Goal: Communication & Community: Answer question/provide support

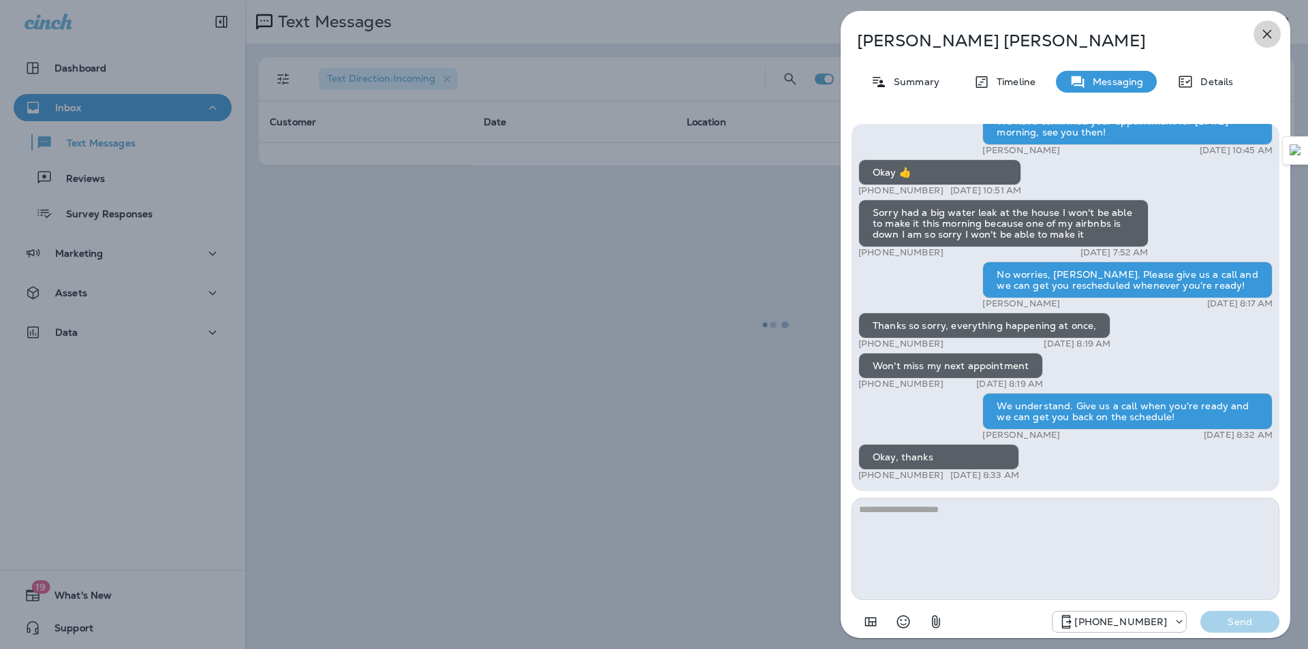
click at [1263, 29] on icon "button" at bounding box center [1267, 34] width 16 height 16
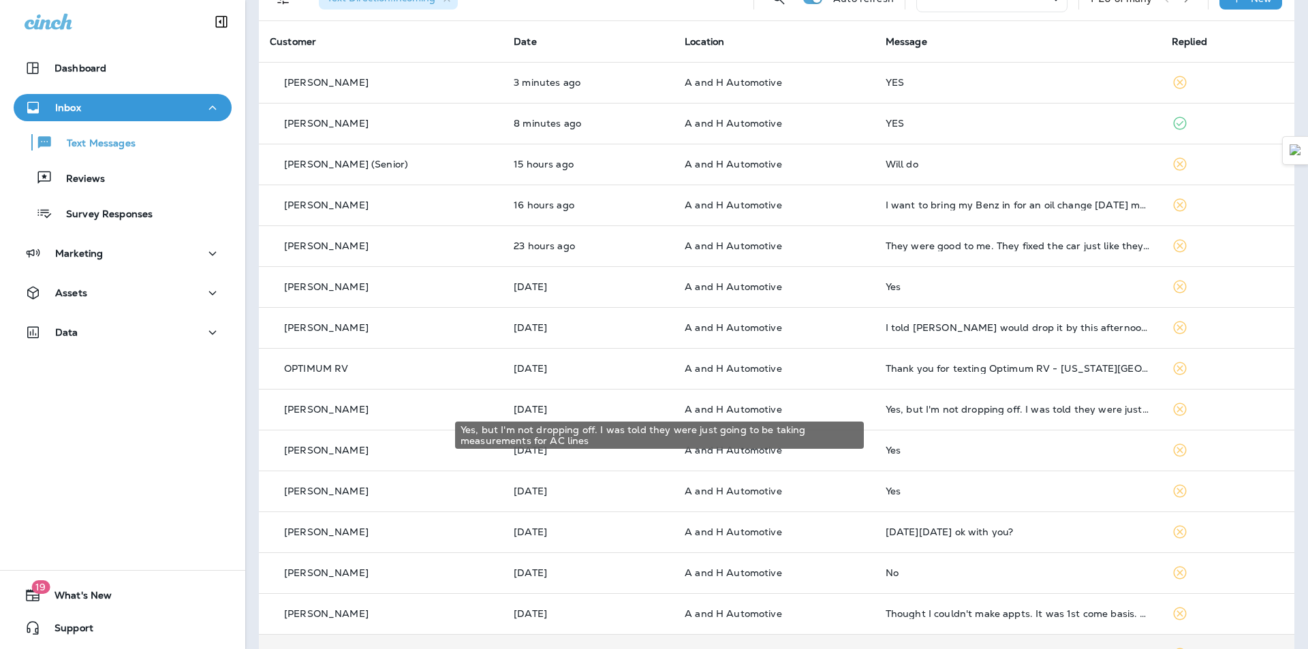
scroll to position [325, 0]
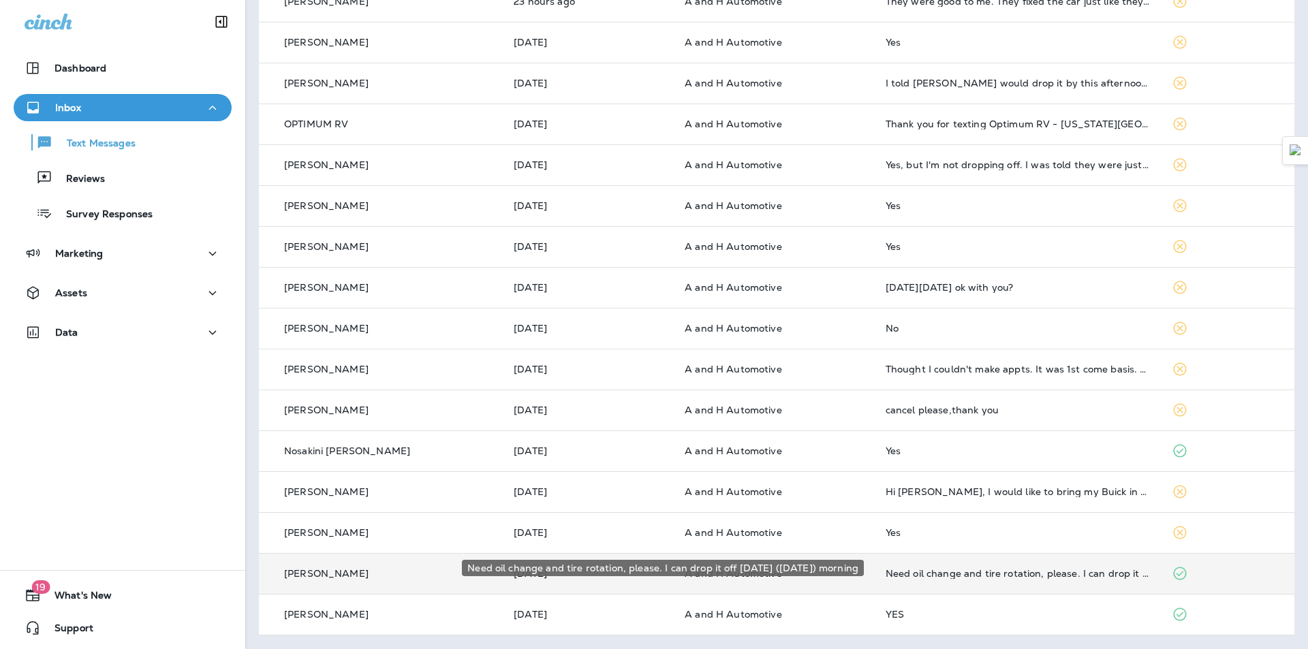
click at [957, 569] on div "Need oil change and tire rotation, please. I can drop it off [DATE] ([DATE]) mo…" at bounding box center [1017, 573] width 264 height 11
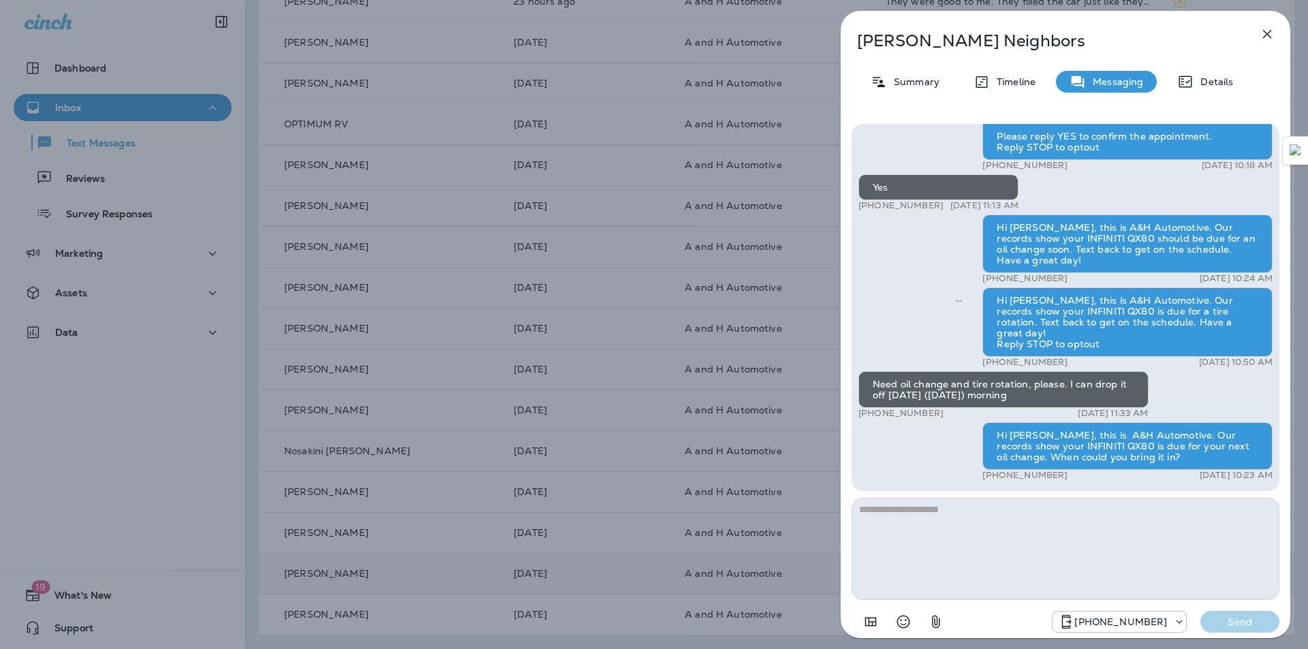
click at [1265, 36] on icon "button" at bounding box center [1267, 34] width 9 height 9
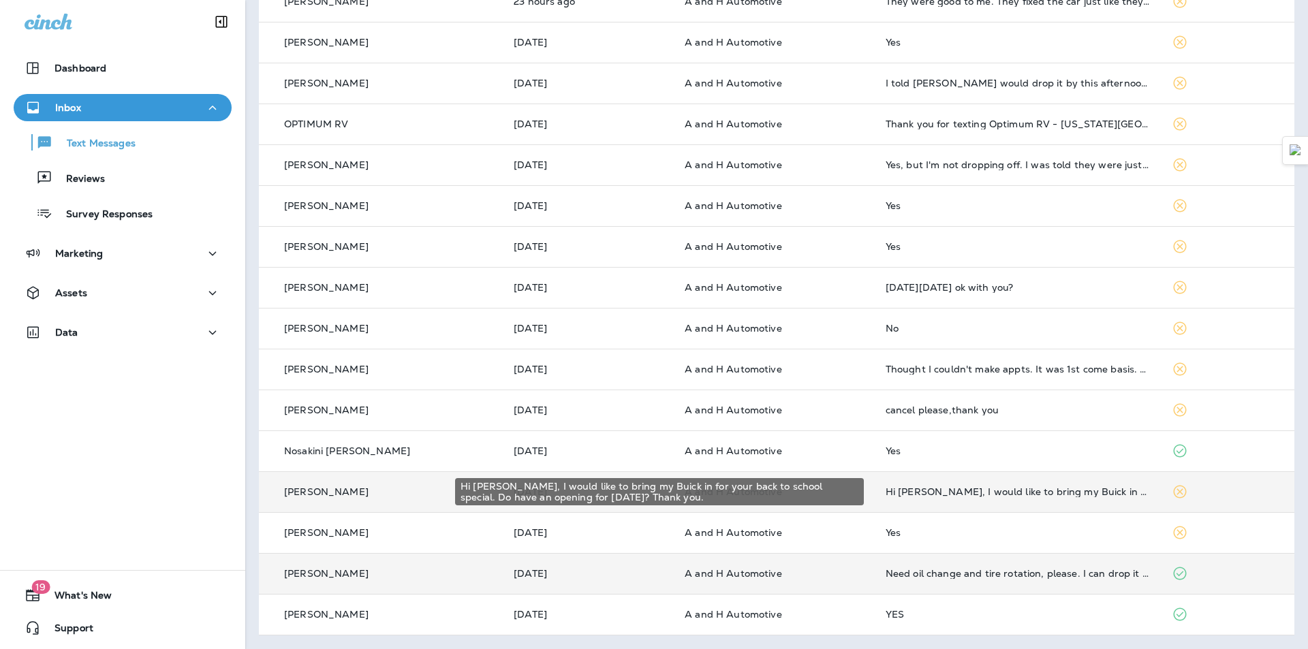
click at [972, 494] on div "Hi James, I would like to bring my Buick in for your back to school special. Do…" at bounding box center [1017, 491] width 264 height 11
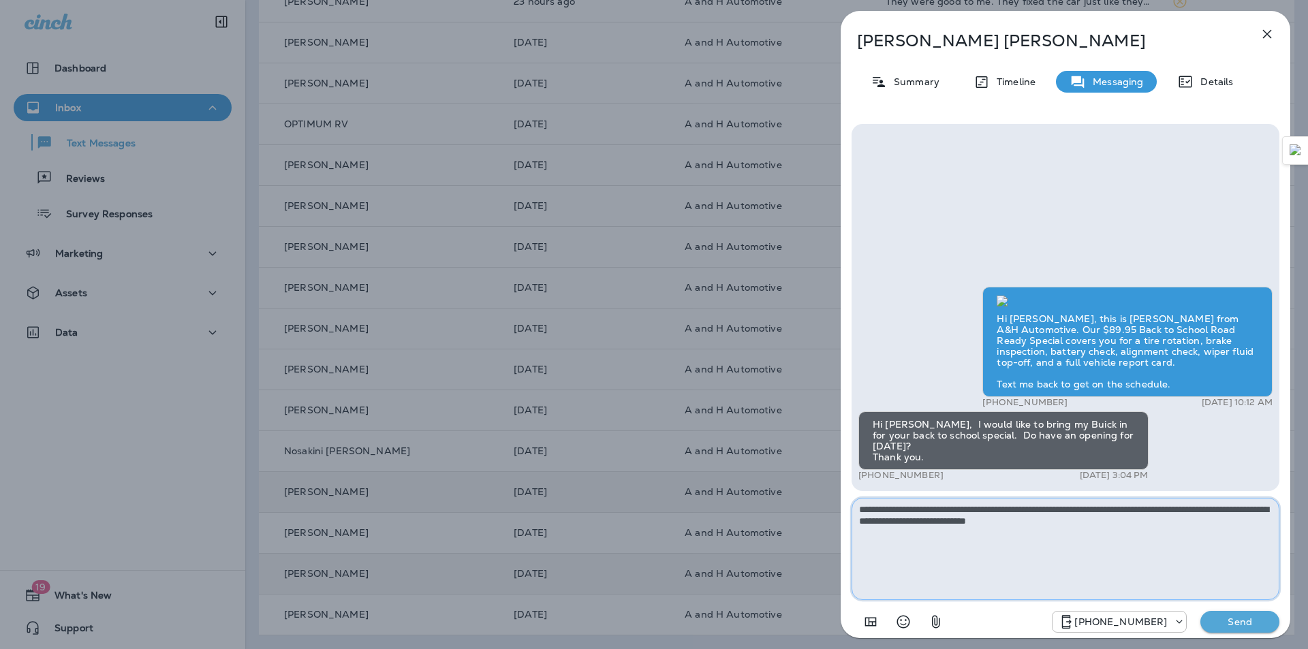
type textarea "**********"
click at [1244, 625] on p "Send" at bounding box center [1239, 622] width 57 height 12
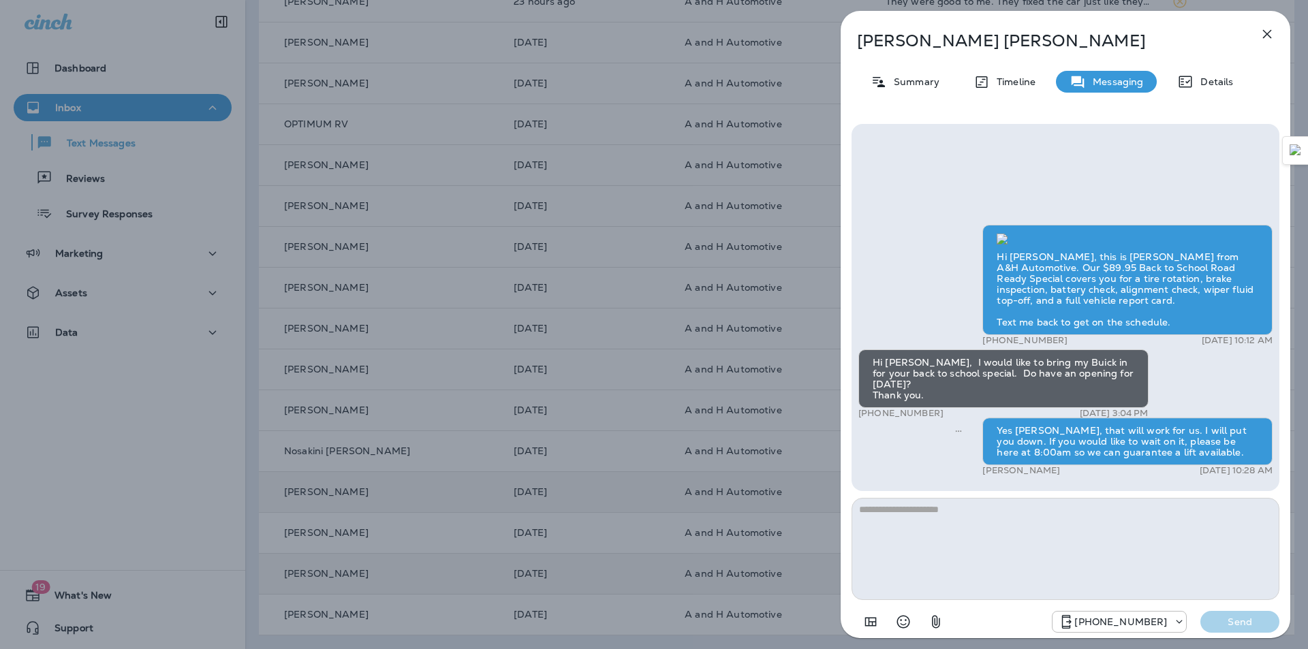
click at [900, 38] on p "Terri Burton" at bounding box center [1043, 40] width 372 height 19
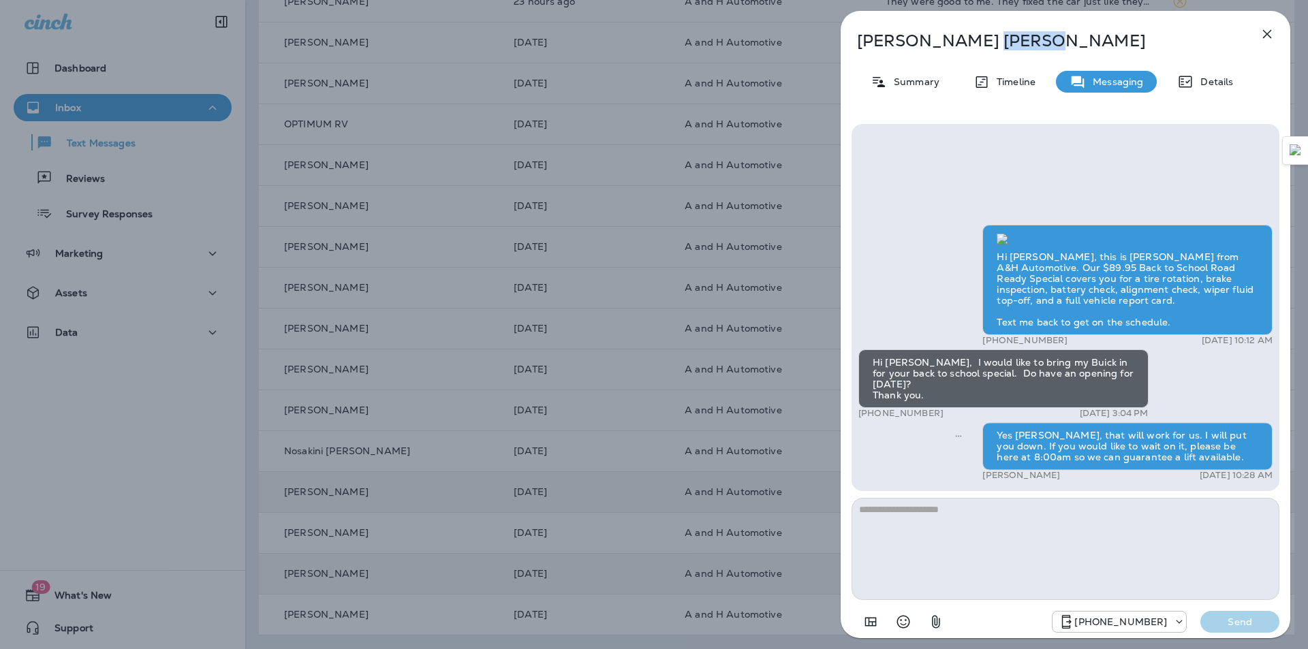
click at [900, 38] on p "Terri Burton" at bounding box center [1043, 40] width 372 height 19
copy div "Terri Burton"
click at [1262, 35] on icon "button" at bounding box center [1267, 34] width 16 height 16
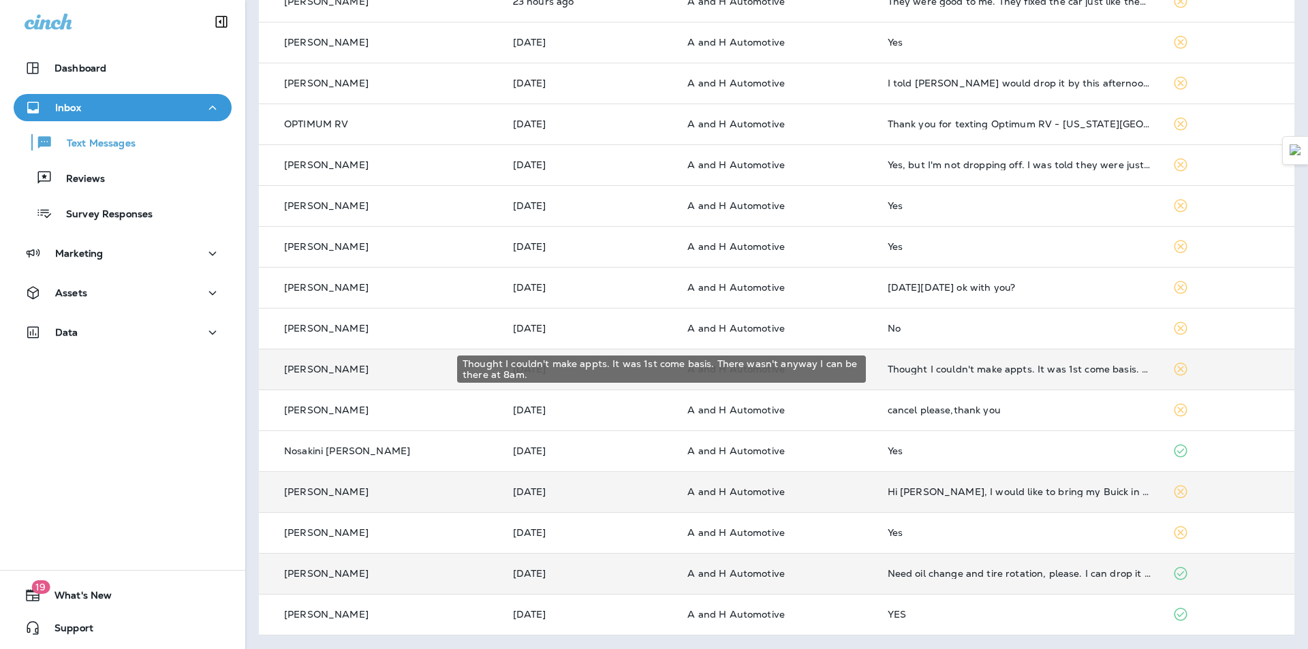
click at [896, 366] on div "Thought I couldn't make appts. It was 1st come basis. There wasn't anyway I can…" at bounding box center [1019, 369] width 264 height 11
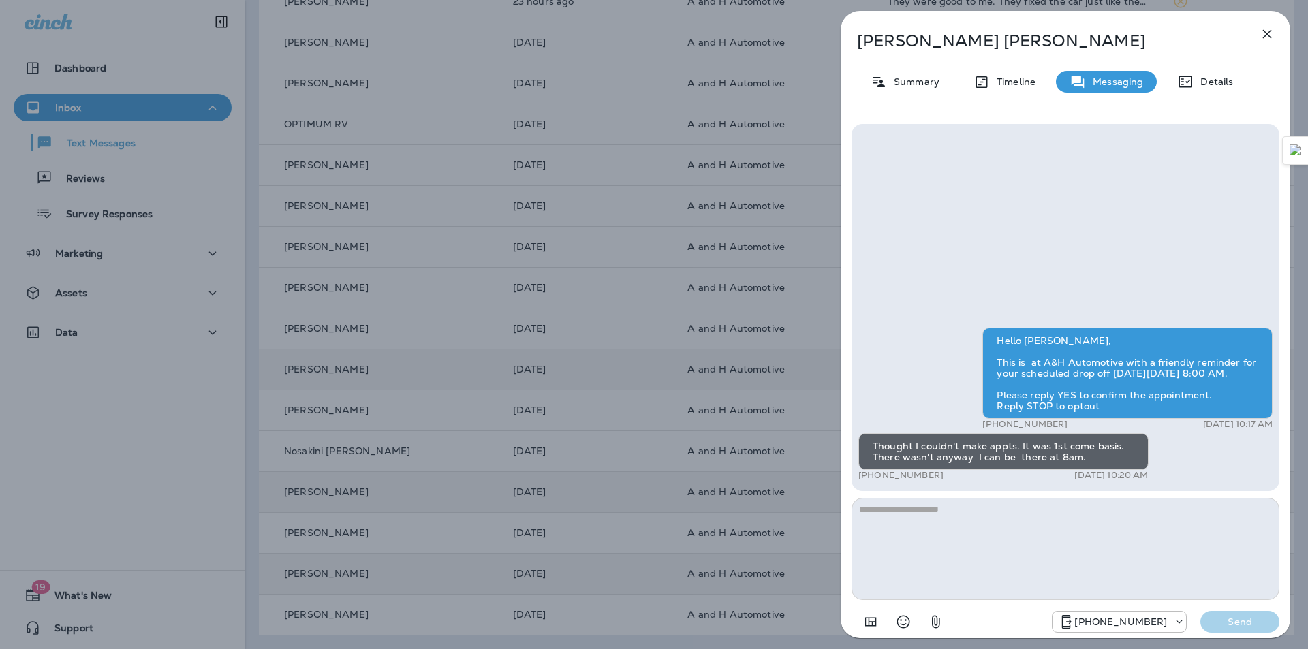
click at [924, 526] on textarea at bounding box center [1065, 549] width 428 height 102
type textarea "*"
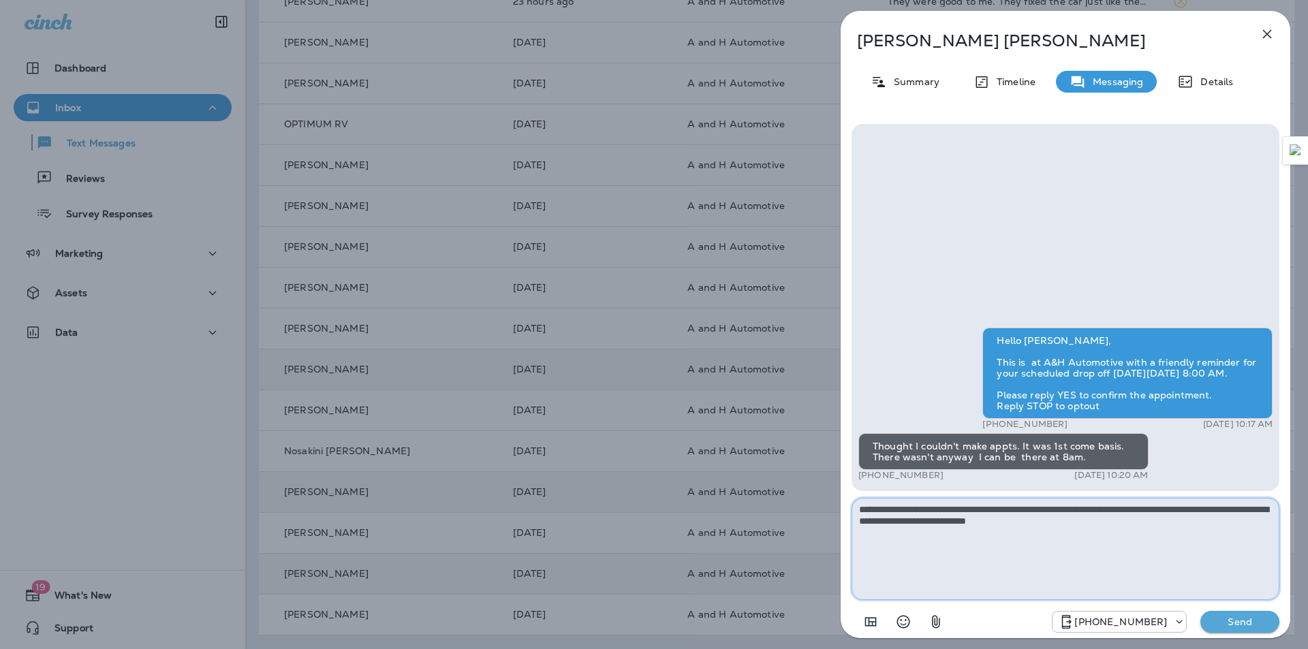
type textarea "**********"
click at [1234, 624] on p "Send" at bounding box center [1239, 622] width 57 height 12
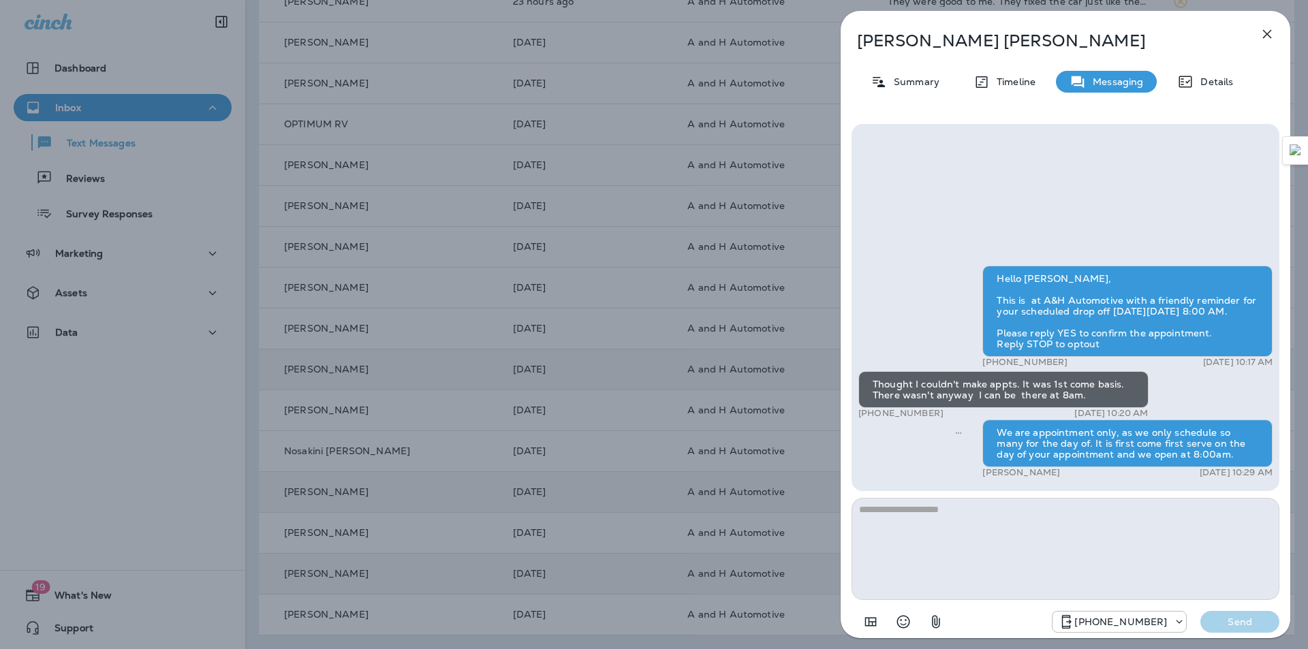
click at [1270, 35] on icon "button" at bounding box center [1267, 34] width 16 height 16
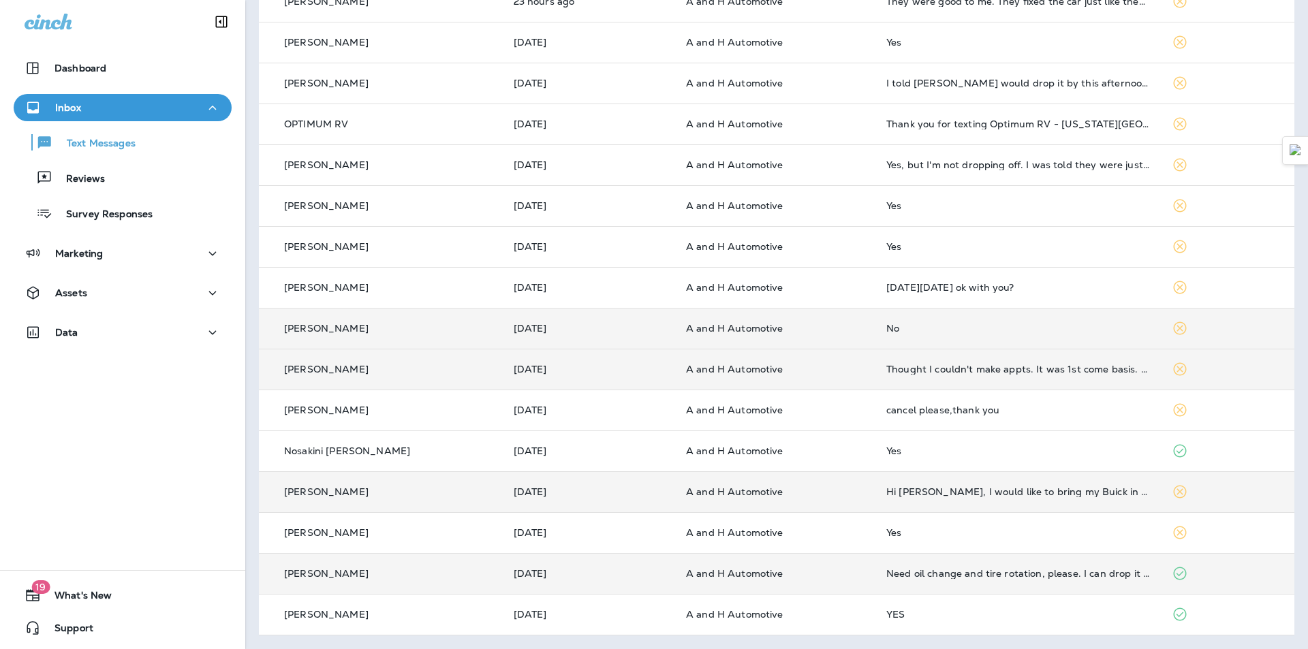
click at [930, 322] on td "No" at bounding box center [1017, 328] width 285 height 41
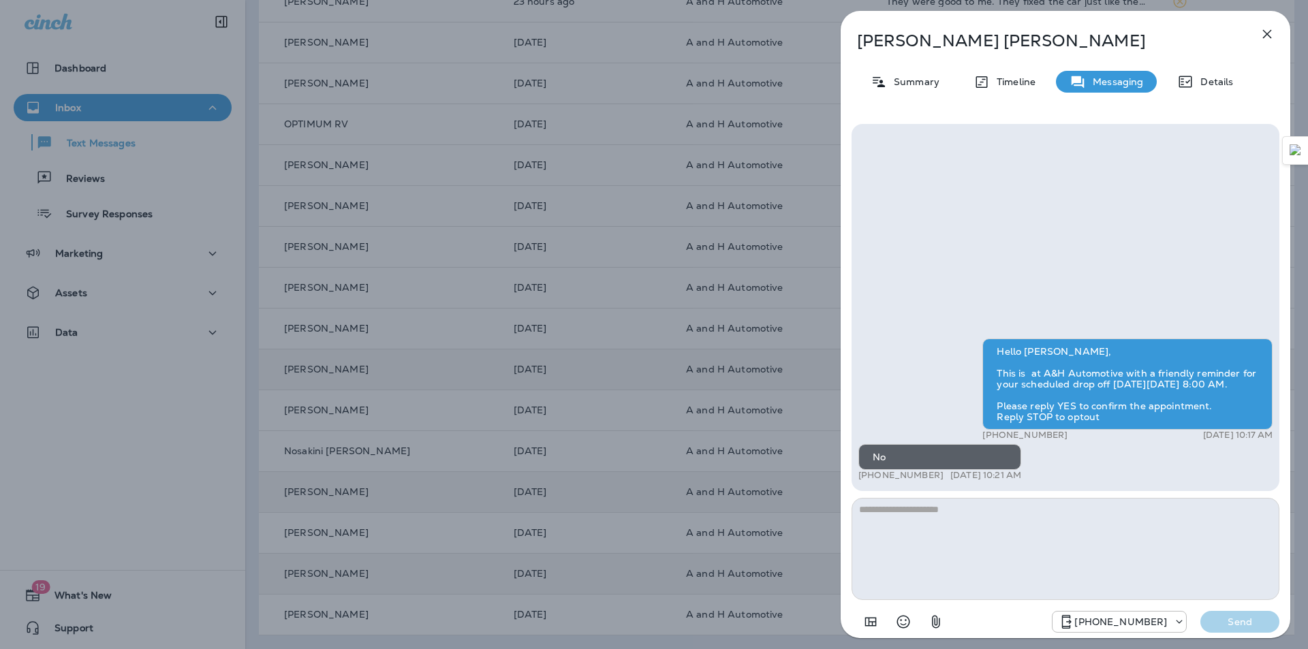
click at [696, 186] on div "Joe Nelson Summary Timeline Messaging Details Hello Joe, This is at A&H Automot…" at bounding box center [654, 324] width 1308 height 649
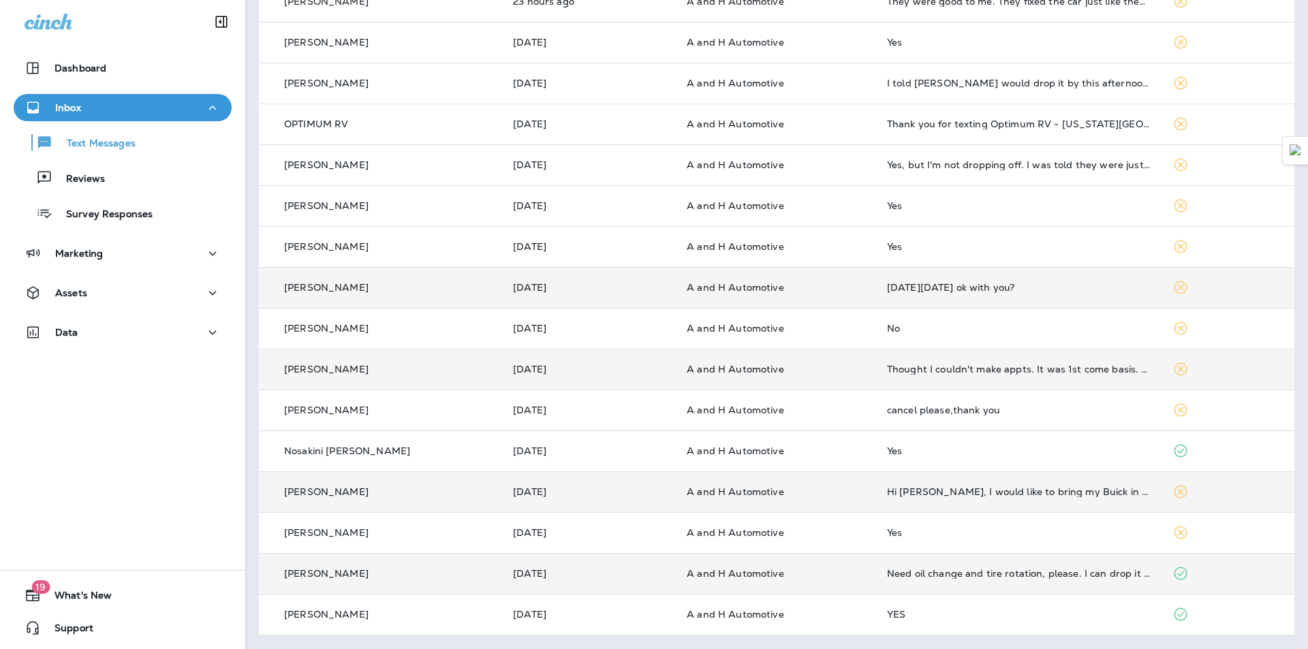
scroll to position [257, 0]
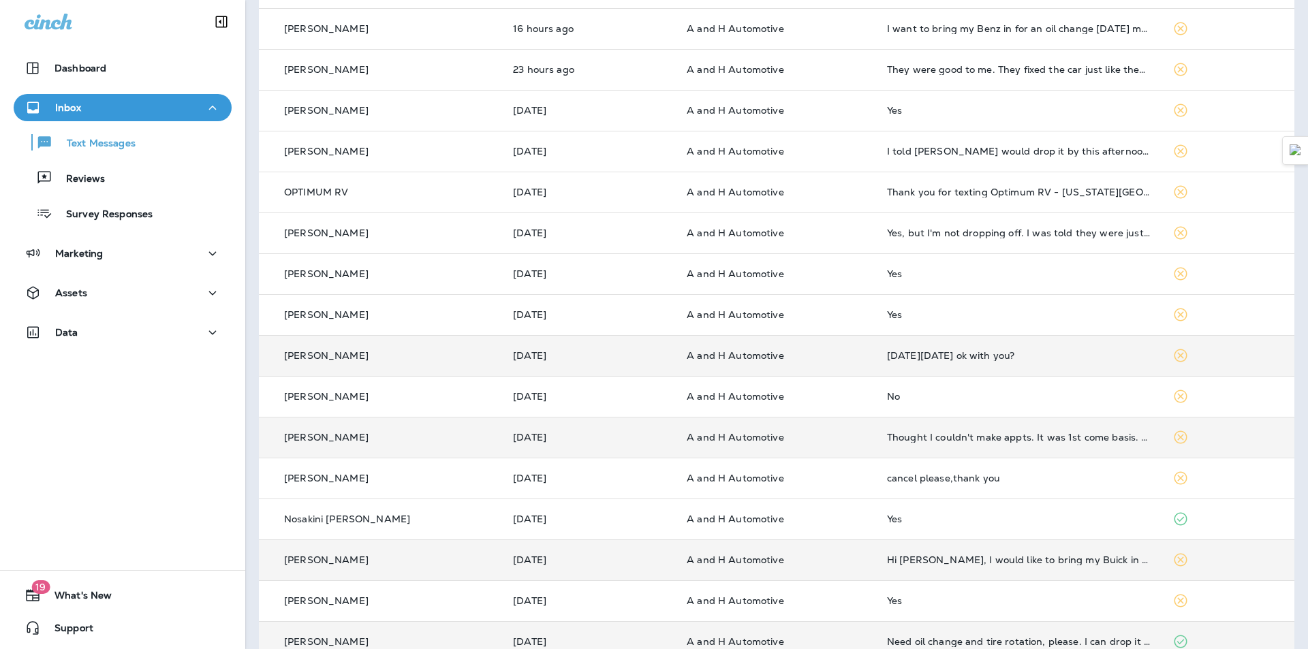
click at [979, 351] on div "[DATE][DATE] ok with you?" at bounding box center [1019, 355] width 264 height 11
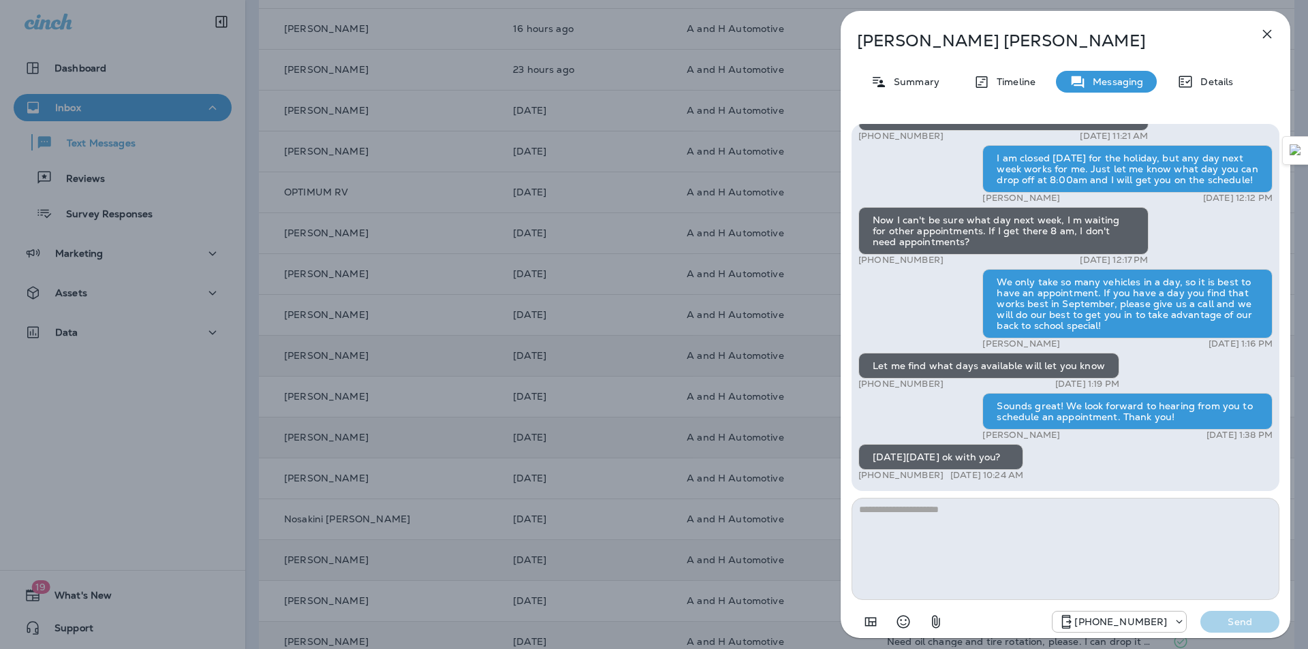
click at [954, 543] on textarea at bounding box center [1065, 549] width 428 height 102
drag, startPoint x: 958, startPoint y: 532, endPoint x: 949, endPoint y: 529, distance: 8.9
click at [957, 532] on textarea at bounding box center [1065, 549] width 428 height 102
type textarea "**********"
drag, startPoint x: 1250, startPoint y: 631, endPoint x: 1243, endPoint y: 626, distance: 8.3
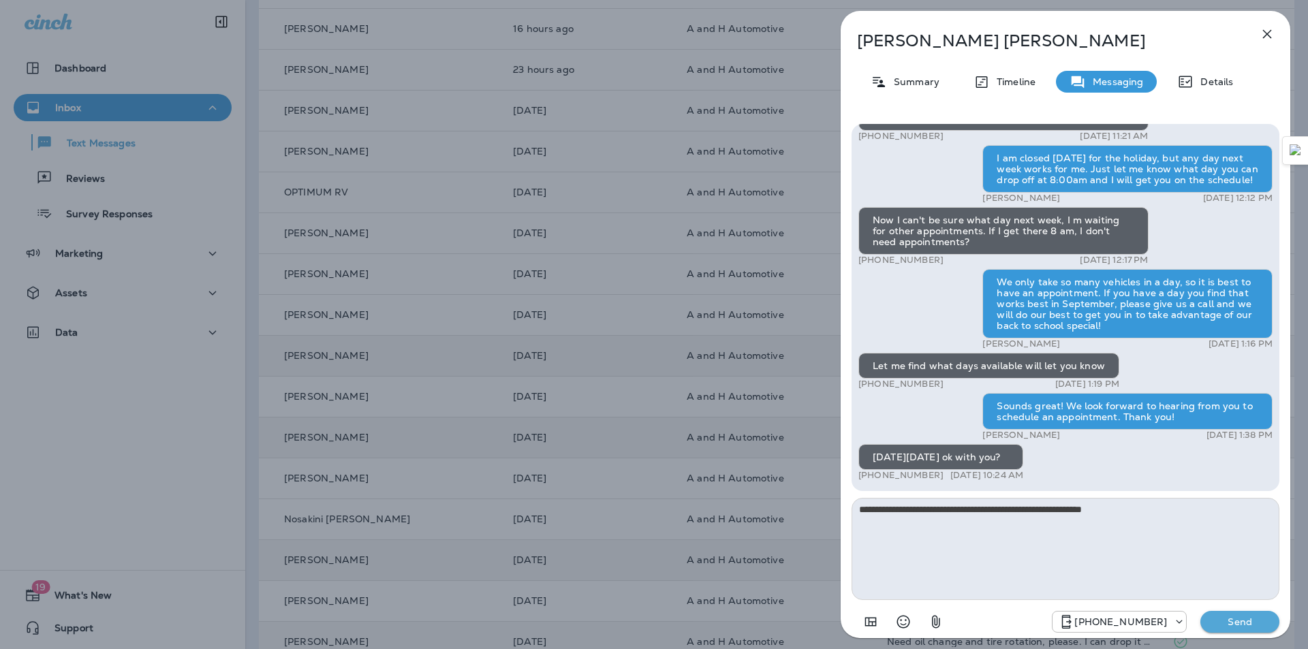
click at [1249, 631] on button "Send" at bounding box center [1239, 622] width 79 height 22
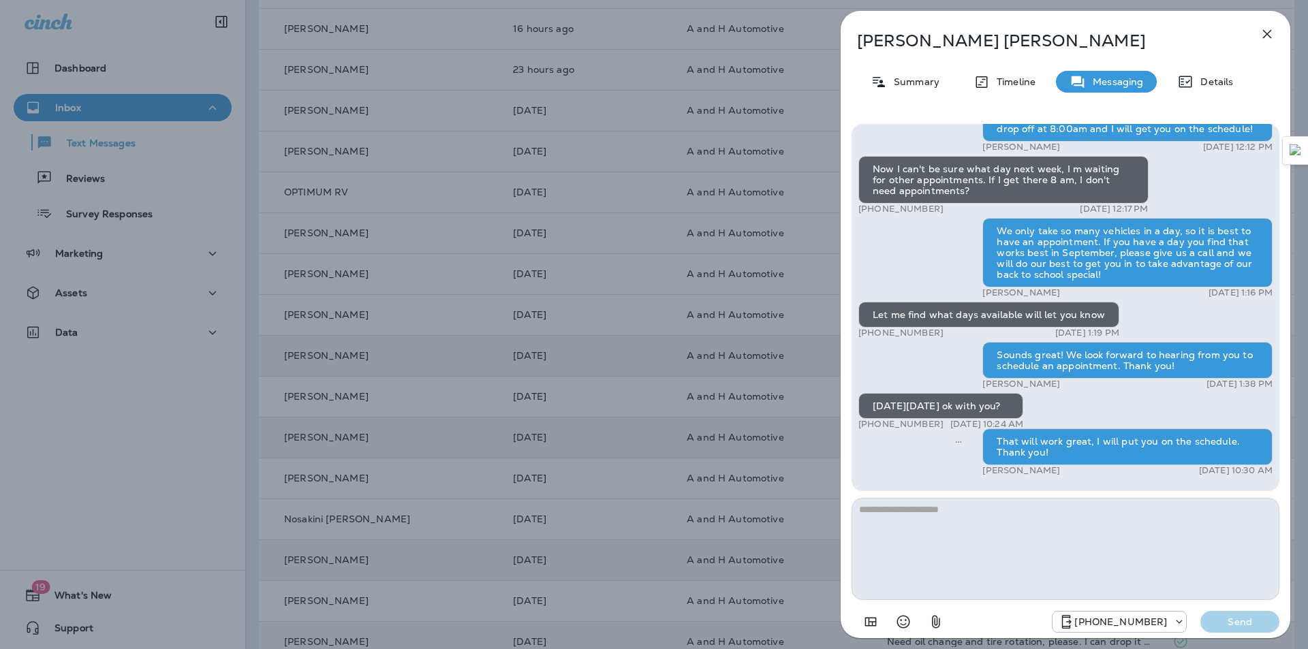
click at [933, 37] on p "Shelley Wong" at bounding box center [1043, 40] width 372 height 19
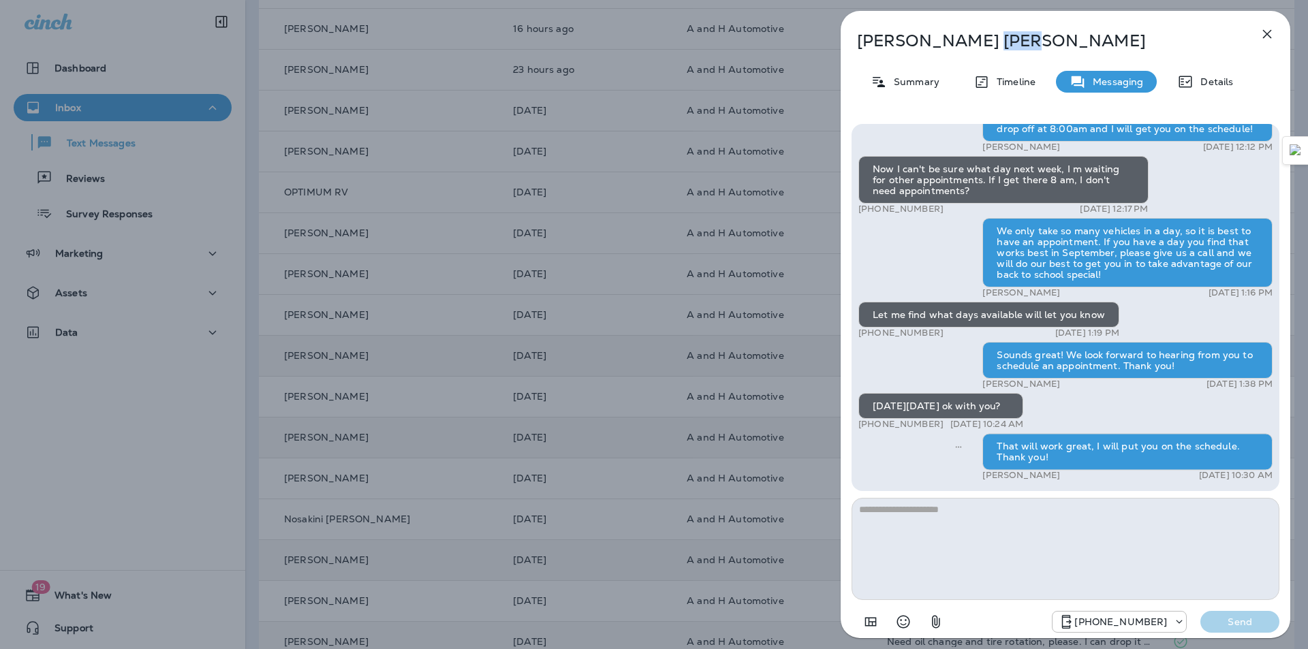
click at [933, 37] on p "Shelley Wong" at bounding box center [1043, 40] width 372 height 19
copy div "Shelley Wong"
click at [1273, 33] on icon "button" at bounding box center [1267, 34] width 16 height 16
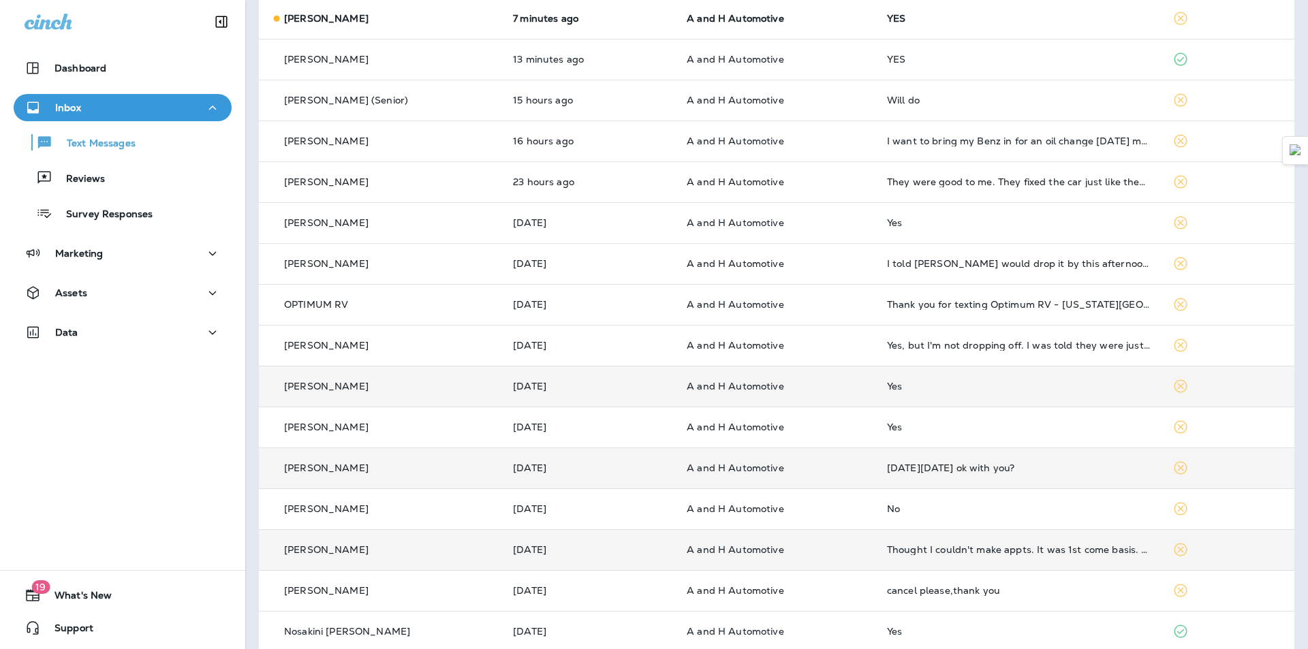
scroll to position [121, 0]
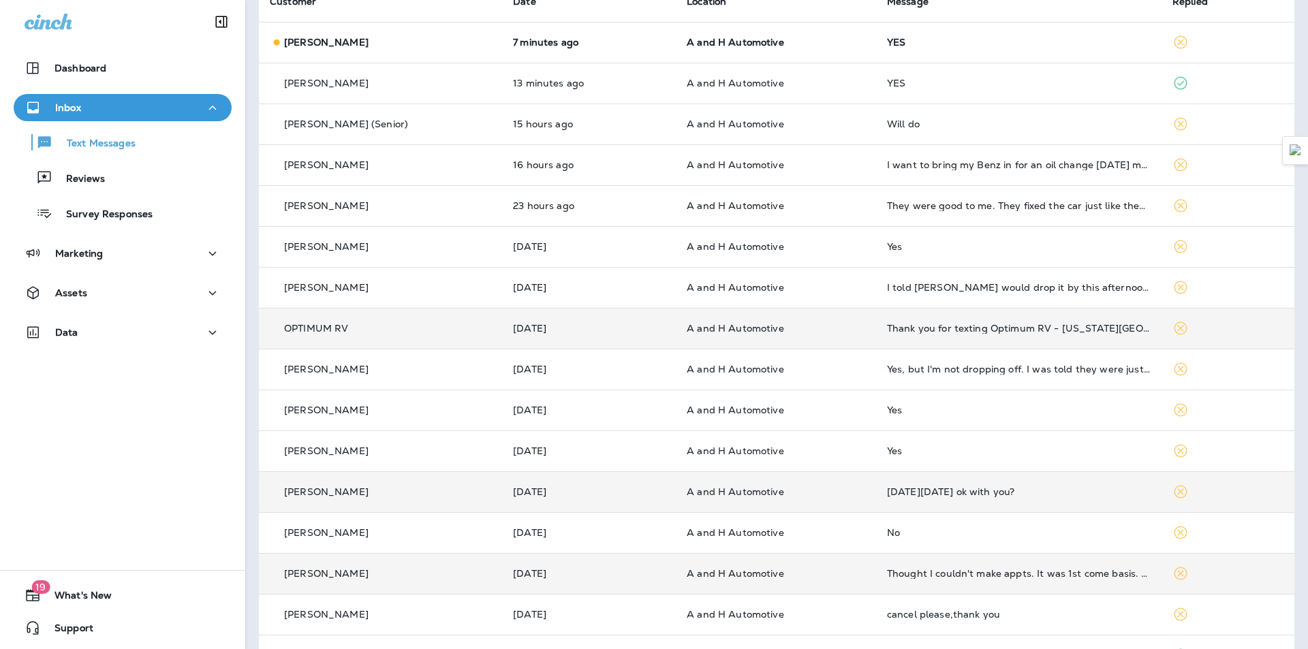
click at [989, 336] on td "Thank you for texting Optimum RV - [US_STATE][GEOGRAPHIC_DATA]. We have receive…" at bounding box center [1018, 328] width 285 height 41
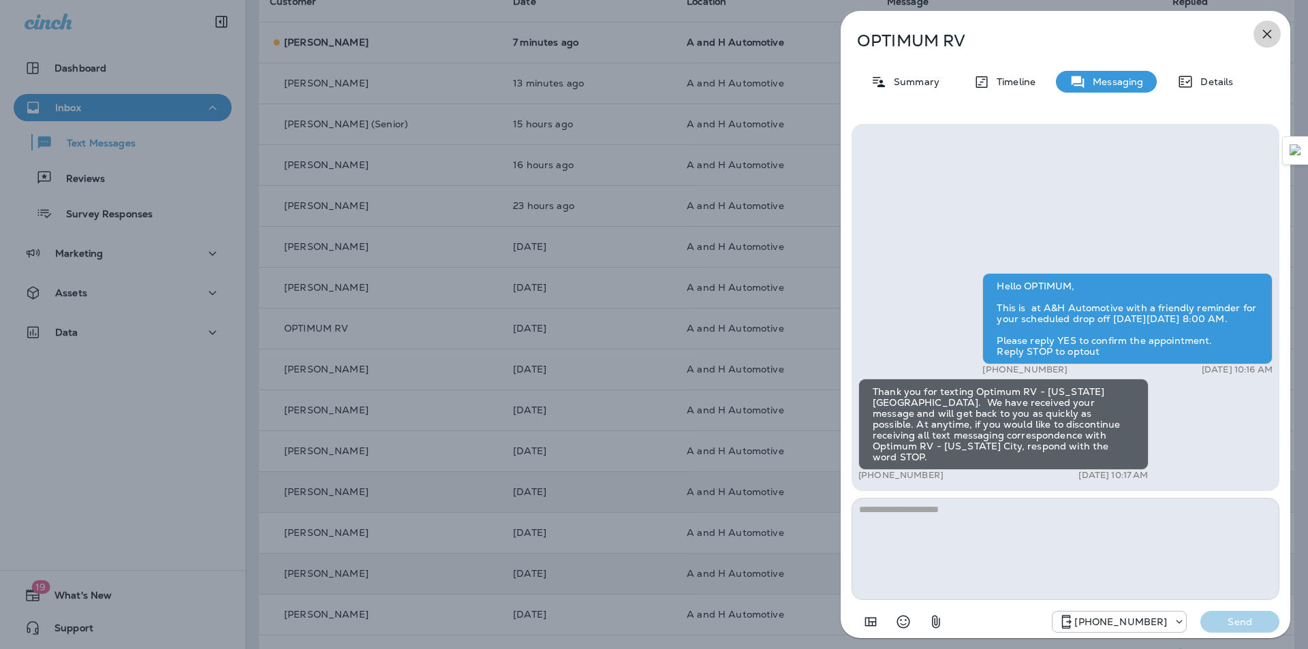
click at [1272, 38] on icon "button" at bounding box center [1267, 34] width 16 height 16
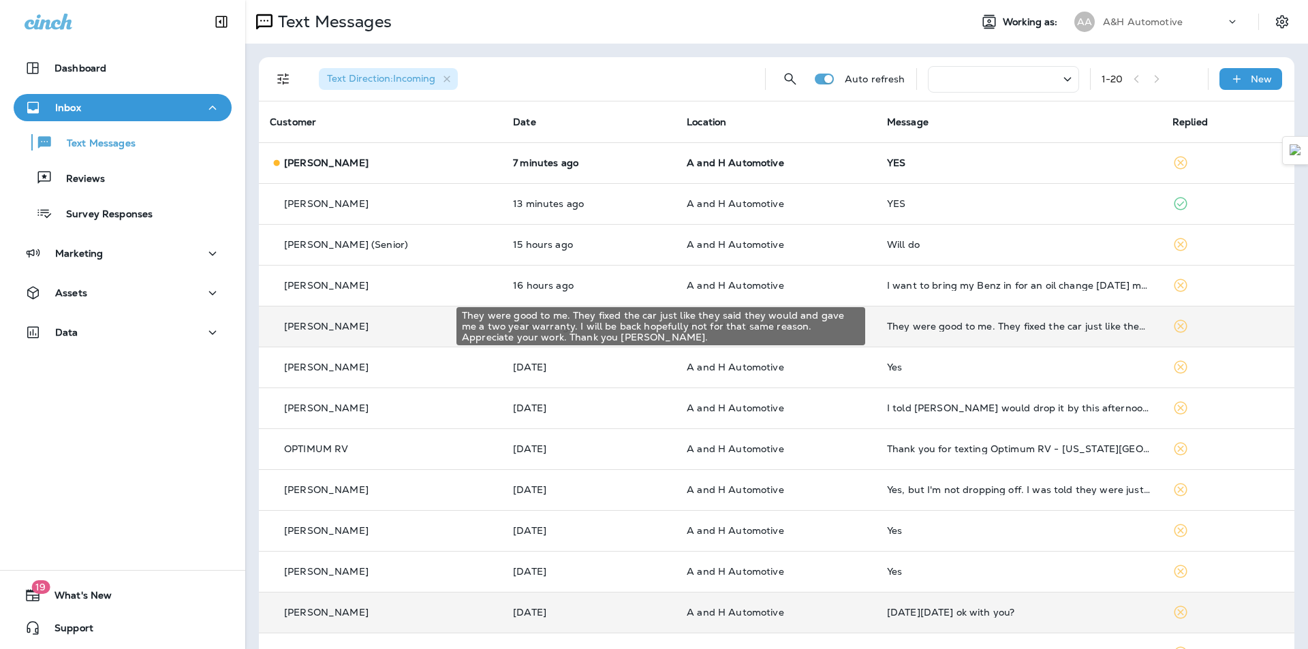
click at [921, 328] on div "They were good to me. They fixed the car just like they said they would and gav…" at bounding box center [1019, 326] width 264 height 11
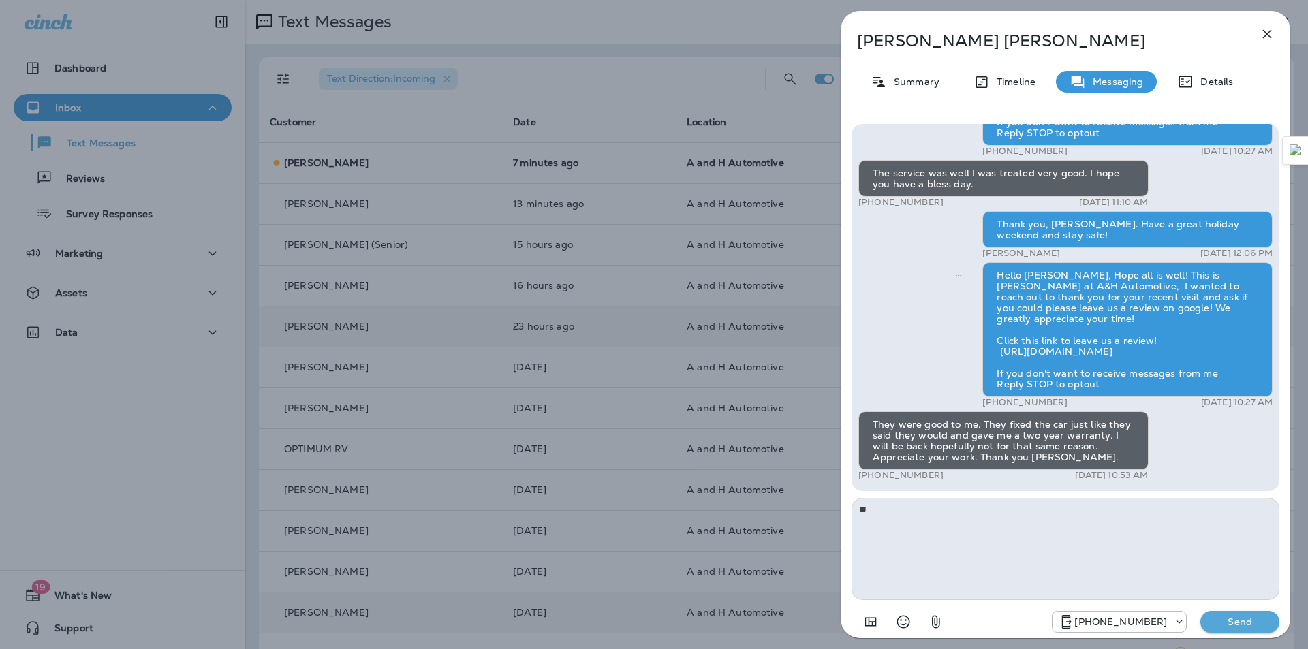
type textarea "*"
type textarea "**********"
click at [1241, 622] on p "Send" at bounding box center [1239, 622] width 57 height 12
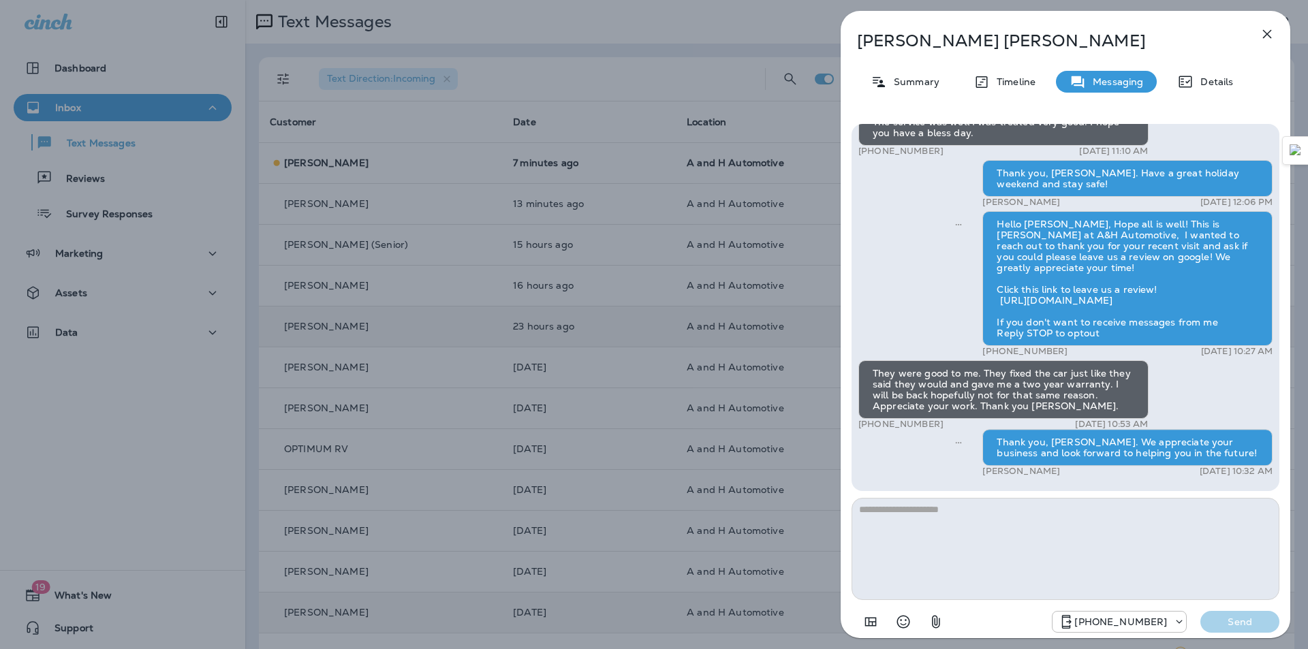
click at [1267, 27] on icon "button" at bounding box center [1267, 34] width 16 height 16
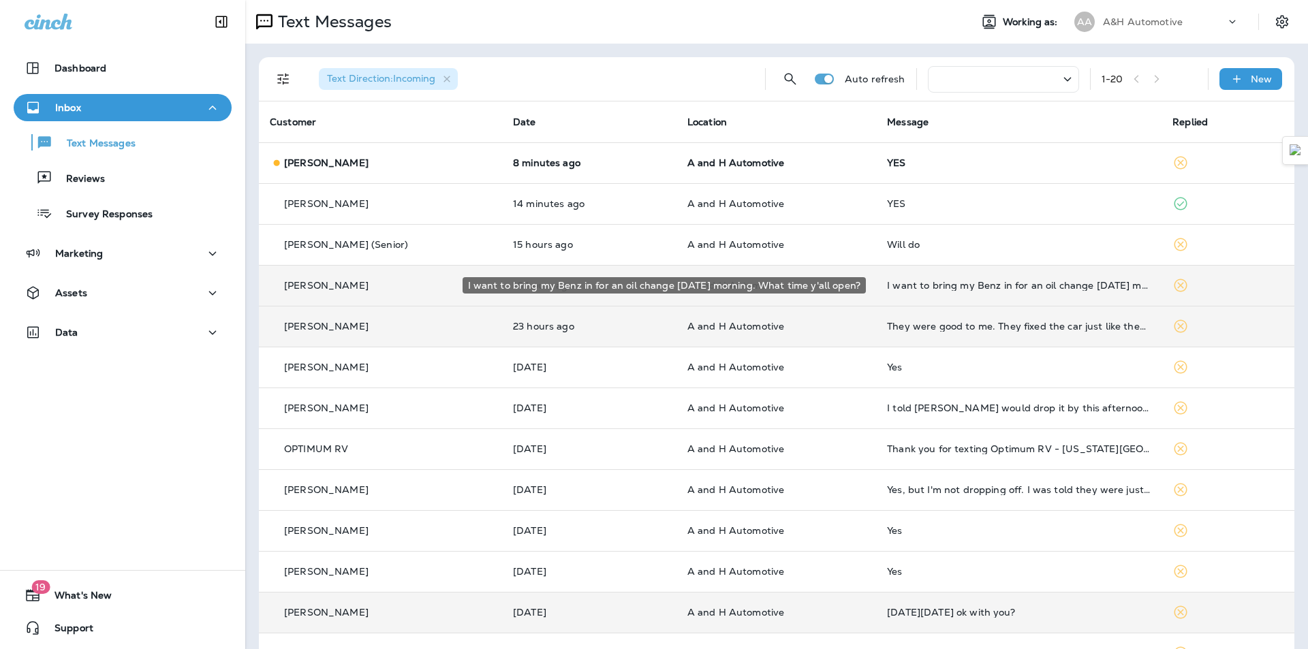
click at [947, 281] on div "I want to bring my Benz in for an oil change [DATE] morning. What time y'all op…" at bounding box center [1019, 285] width 264 height 11
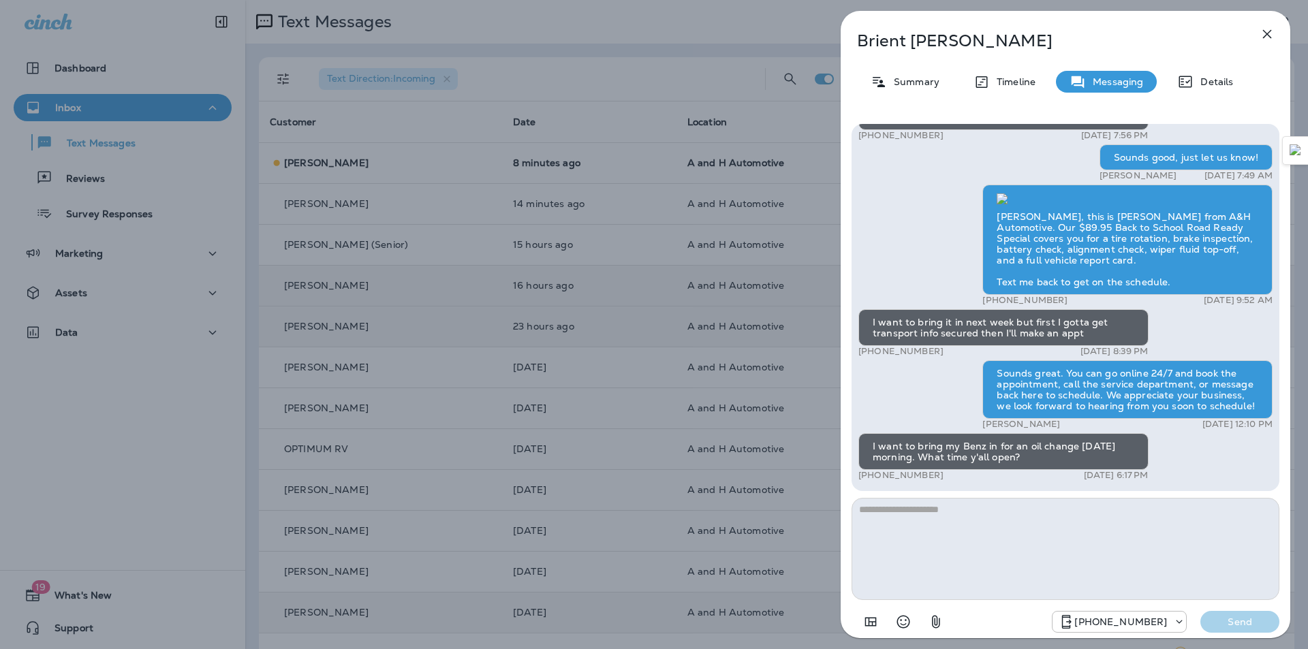
click at [902, 45] on p "Brient Barnett" at bounding box center [1043, 40] width 372 height 19
copy div "Brient Barnett"
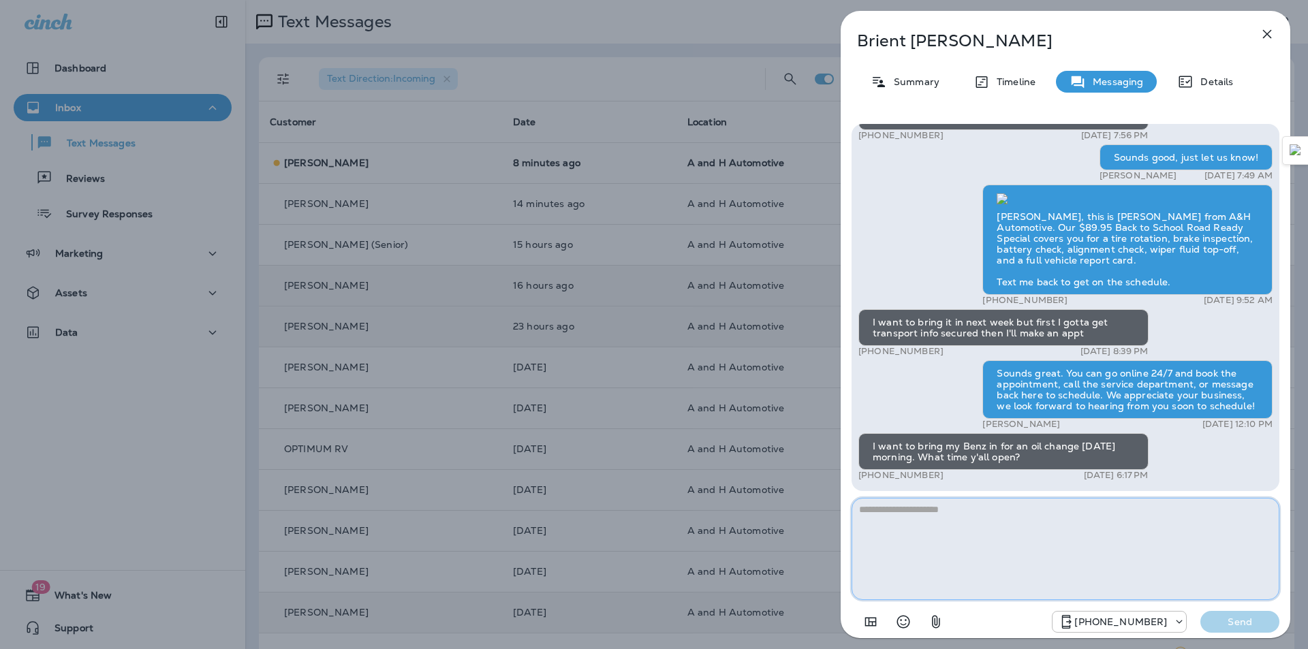
click at [981, 552] on textarea at bounding box center [1065, 549] width 428 height 102
type textarea "*"
type textarea "**********"
click at [1233, 618] on p "Send" at bounding box center [1239, 622] width 57 height 12
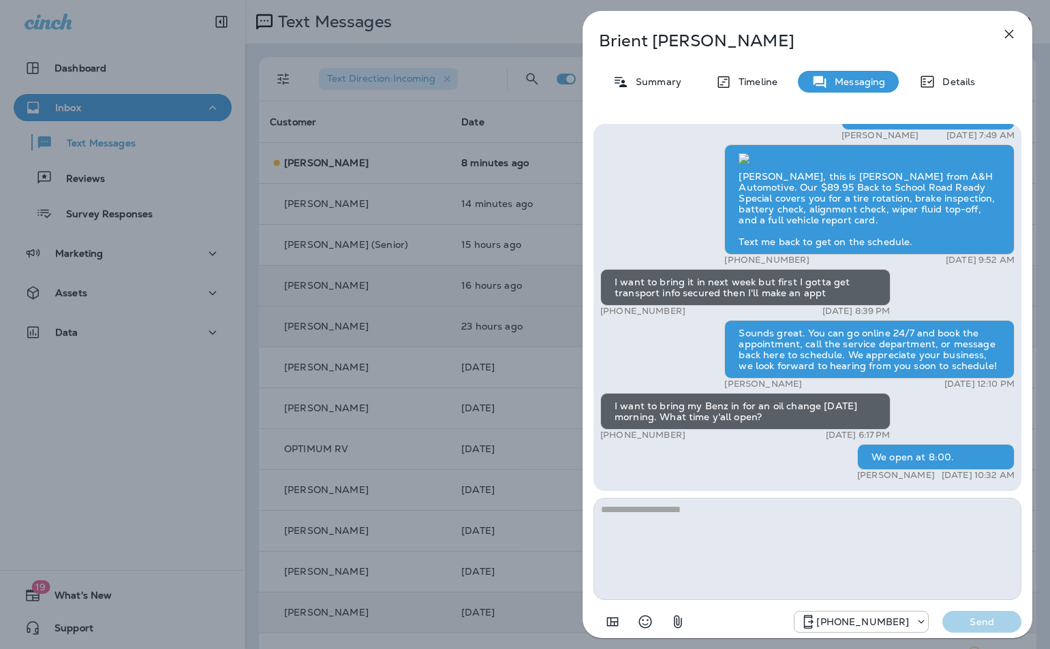
click at [1015, 31] on icon "button" at bounding box center [1009, 34] width 16 height 16
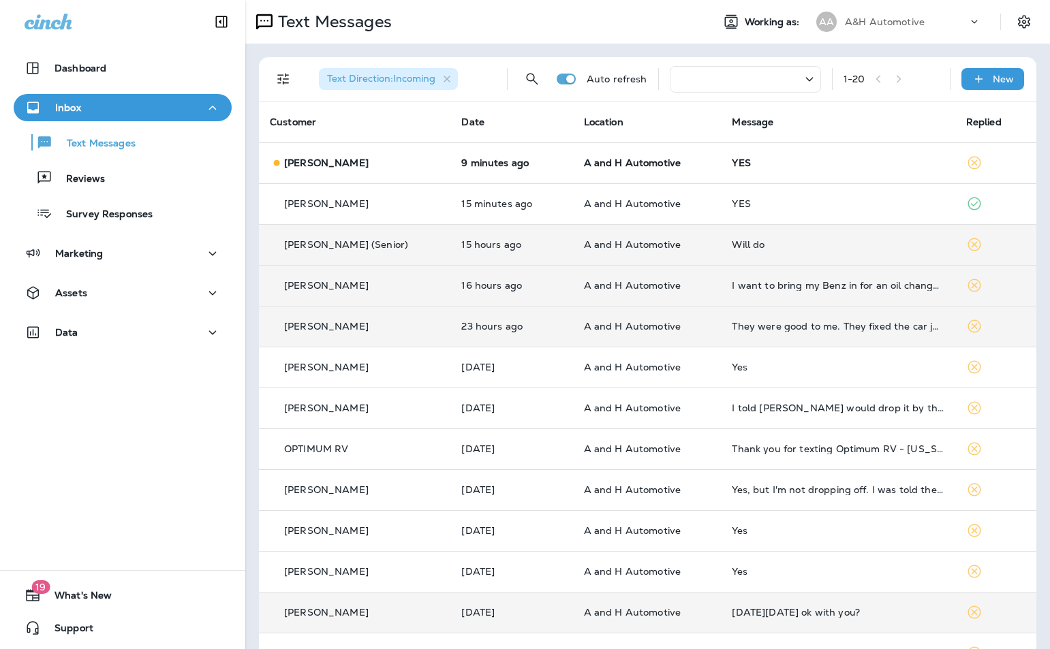
click at [749, 242] on div "Will do" at bounding box center [837, 244] width 212 height 11
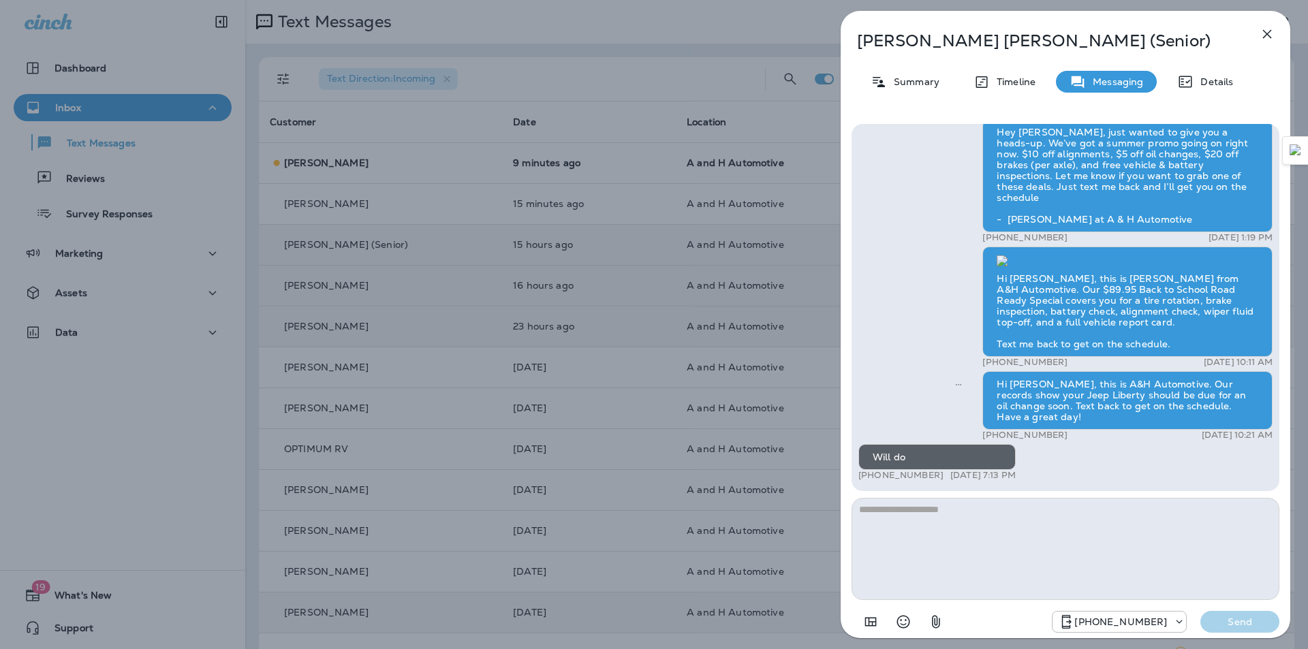
click at [1270, 29] on icon "button" at bounding box center [1267, 34] width 16 height 16
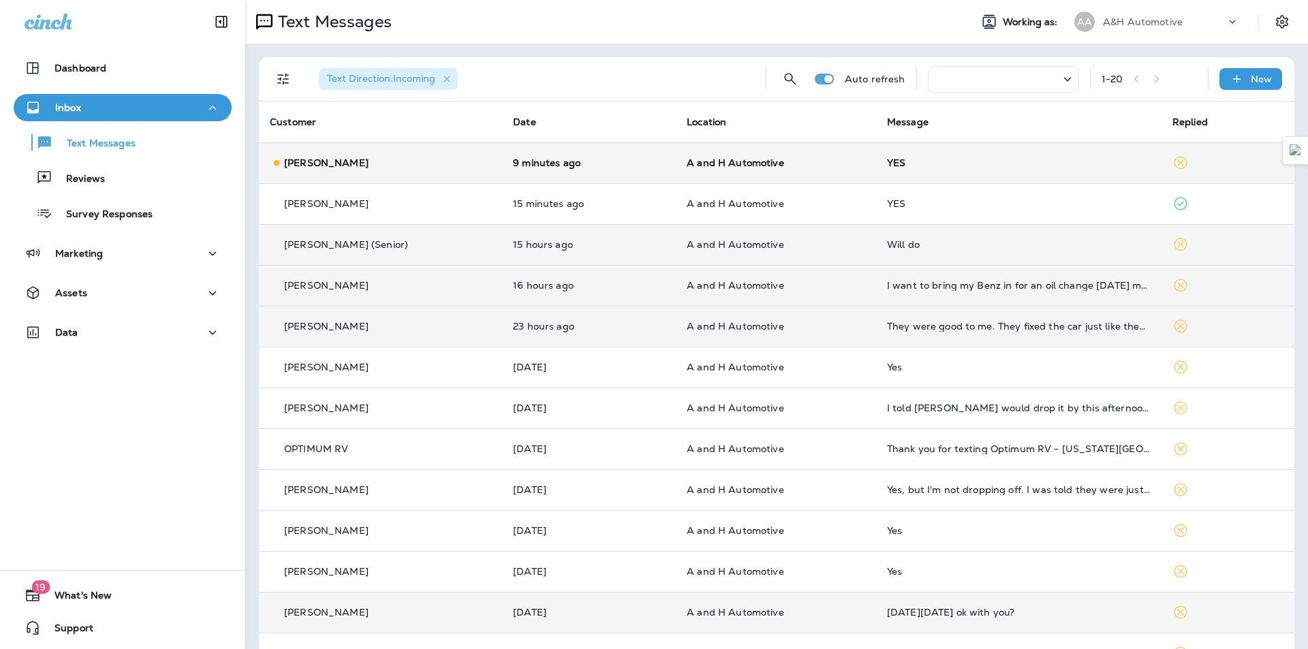
click at [885, 175] on td "YES" at bounding box center [1018, 162] width 285 height 41
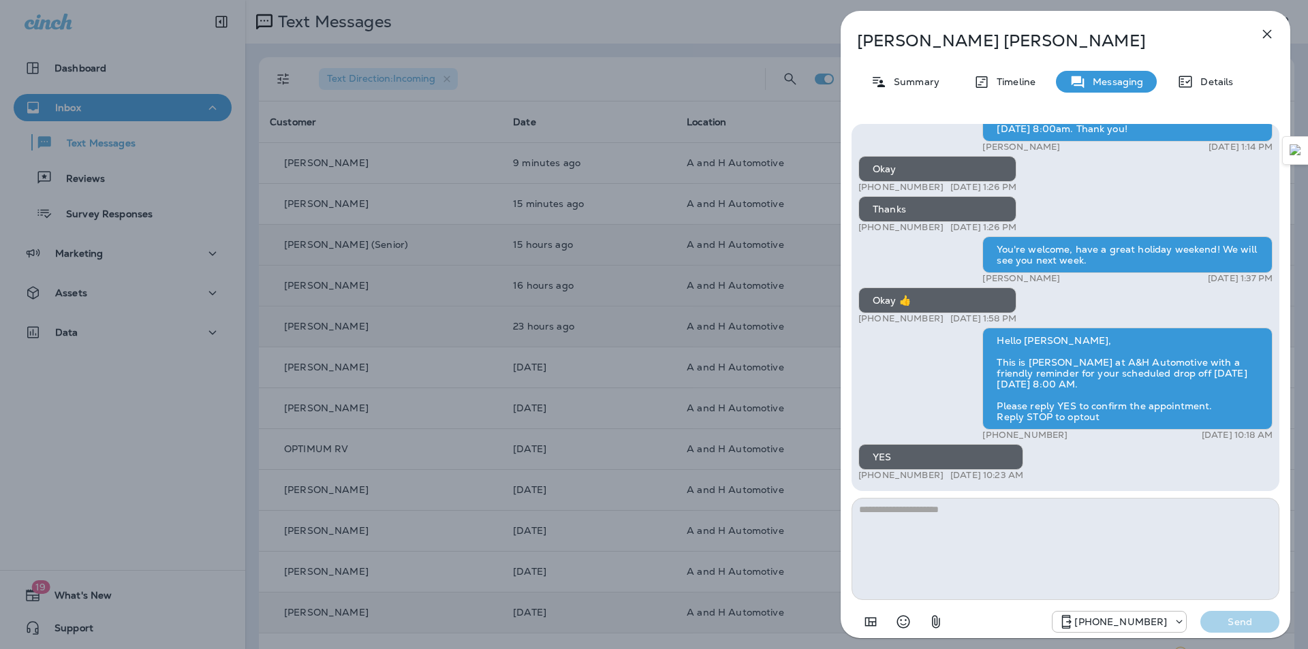
click at [1263, 37] on icon "button" at bounding box center [1267, 34] width 16 height 16
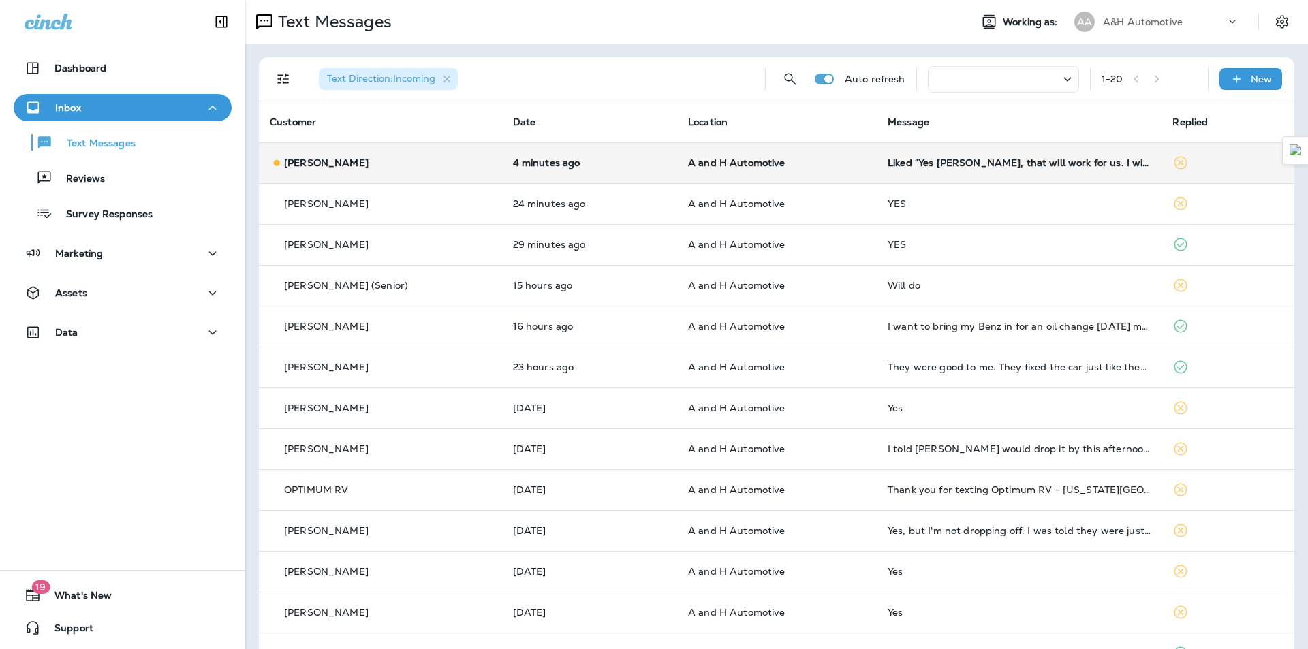
click at [877, 168] on td "Liked “Yes [PERSON_NAME], that will work for us. I will put you down. If you wo…" at bounding box center [1019, 162] width 285 height 41
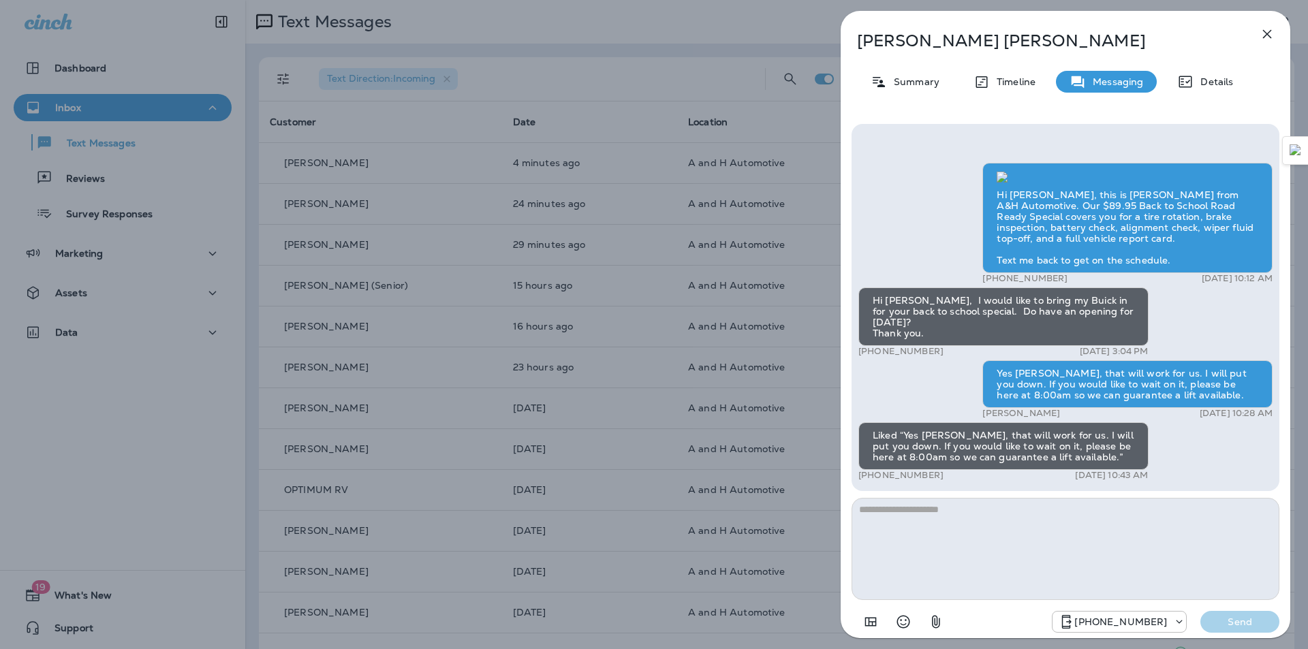
click at [1270, 34] on icon "button" at bounding box center [1267, 34] width 16 height 16
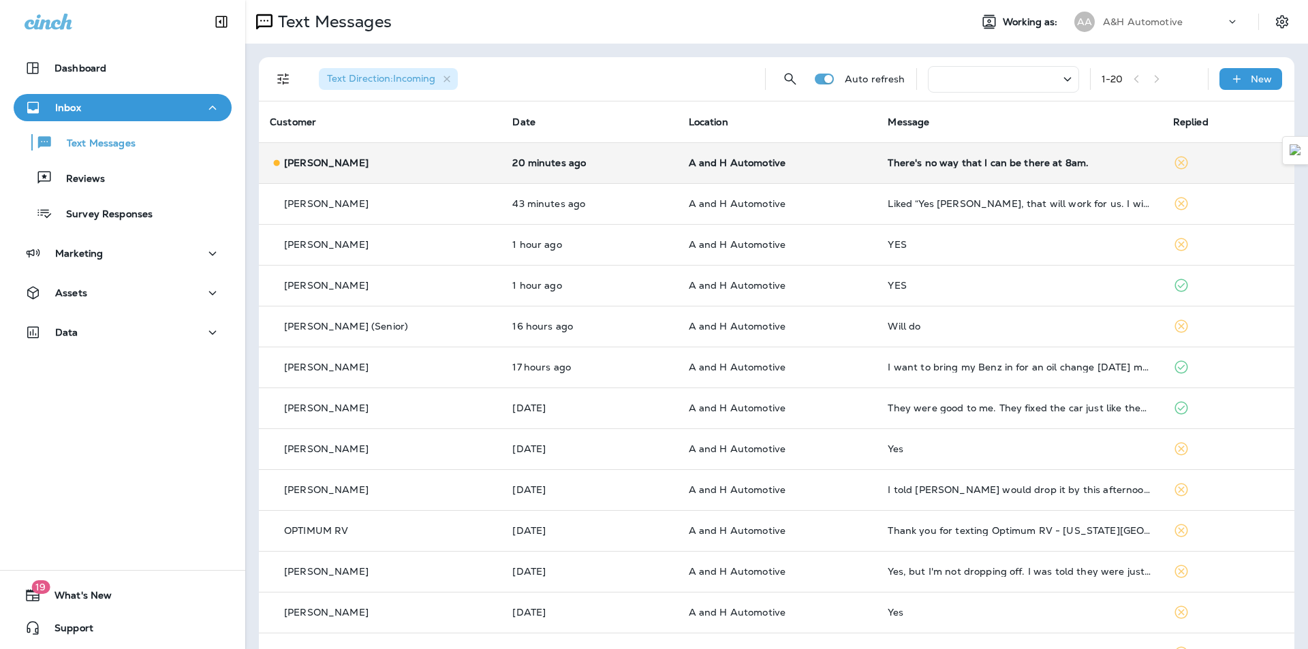
click at [907, 170] on td "There's no way that I can be there at 8am." at bounding box center [1019, 162] width 285 height 41
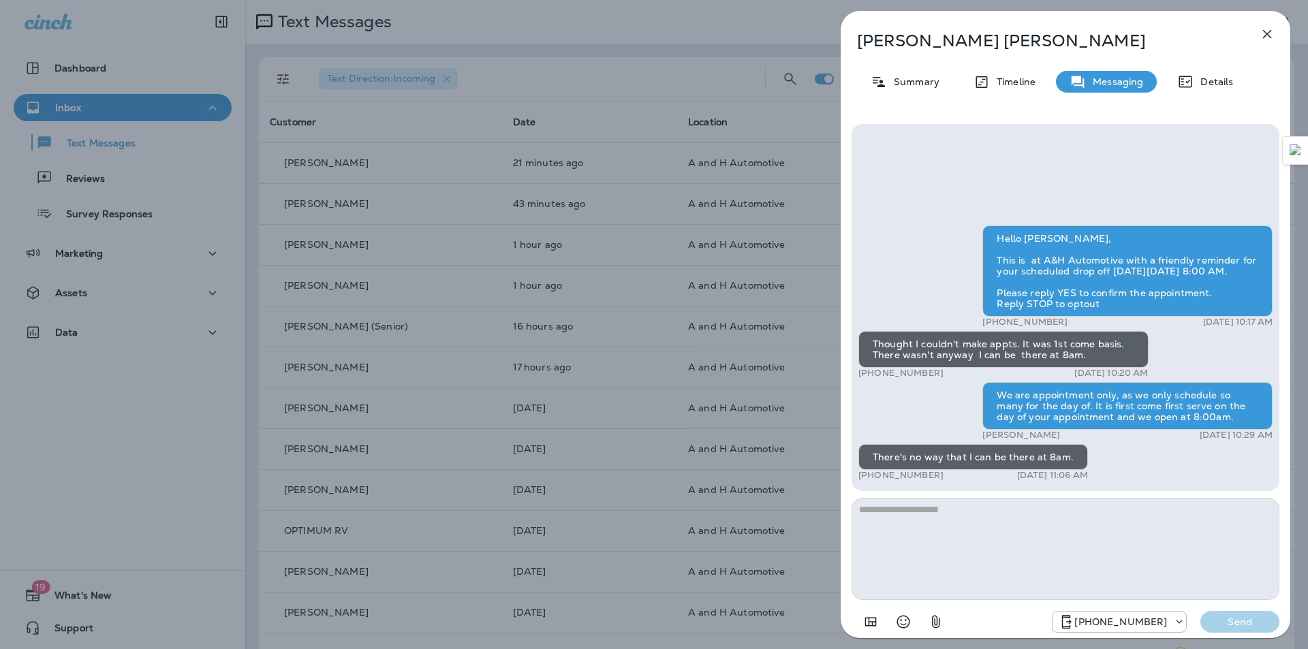
click at [907, 551] on textarea at bounding box center [1065, 549] width 428 height 102
click at [907, 532] on textarea at bounding box center [1065, 549] width 428 height 102
type textarea "*"
click at [1161, 354] on div "Hello [PERSON_NAME], This is at A&H Automotive with a friendly reminder for you…" at bounding box center [1065, 354] width 414 height 259
click at [1020, 543] on textarea at bounding box center [1065, 549] width 428 height 102
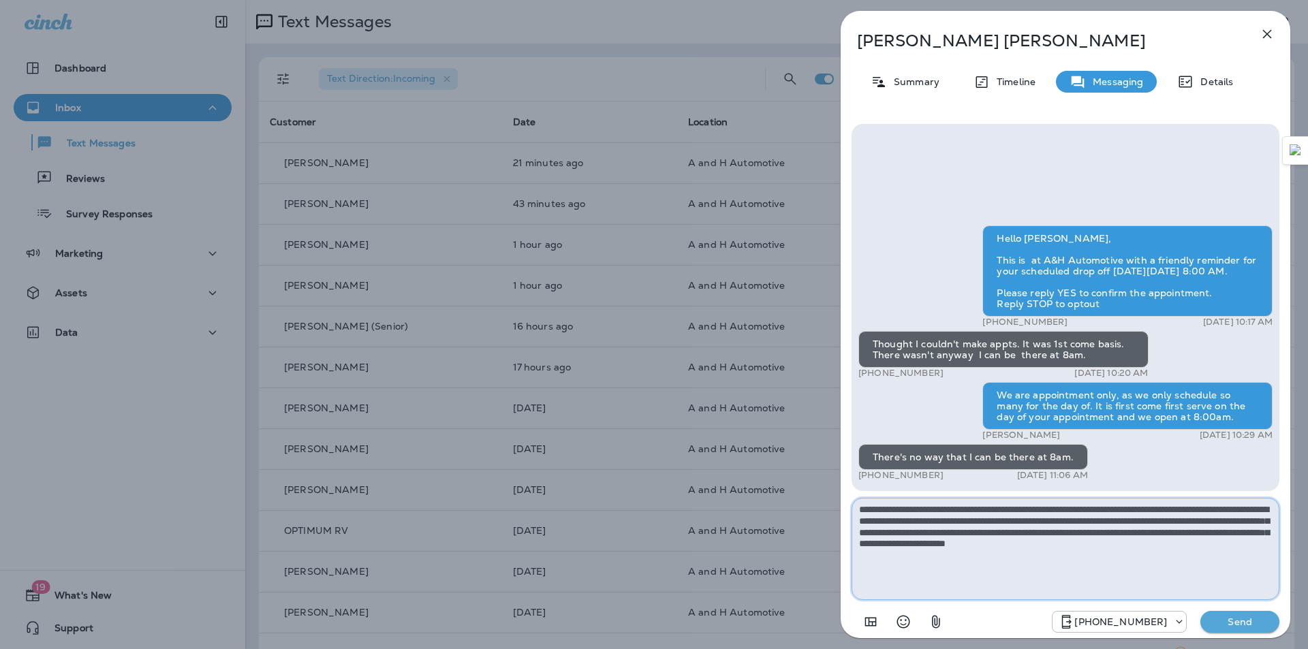
drag, startPoint x: 877, startPoint y: 526, endPoint x: 872, endPoint y: 531, distance: 7.7
click at [872, 531] on textarea "**********" at bounding box center [1065, 549] width 428 height 102
click at [1254, 552] on textarea "**********" at bounding box center [1065, 549] width 428 height 102
click at [1221, 520] on textarea "**********" at bounding box center [1065, 549] width 428 height 102
drag, startPoint x: 1066, startPoint y: 531, endPoint x: 1048, endPoint y: 534, distance: 18.7
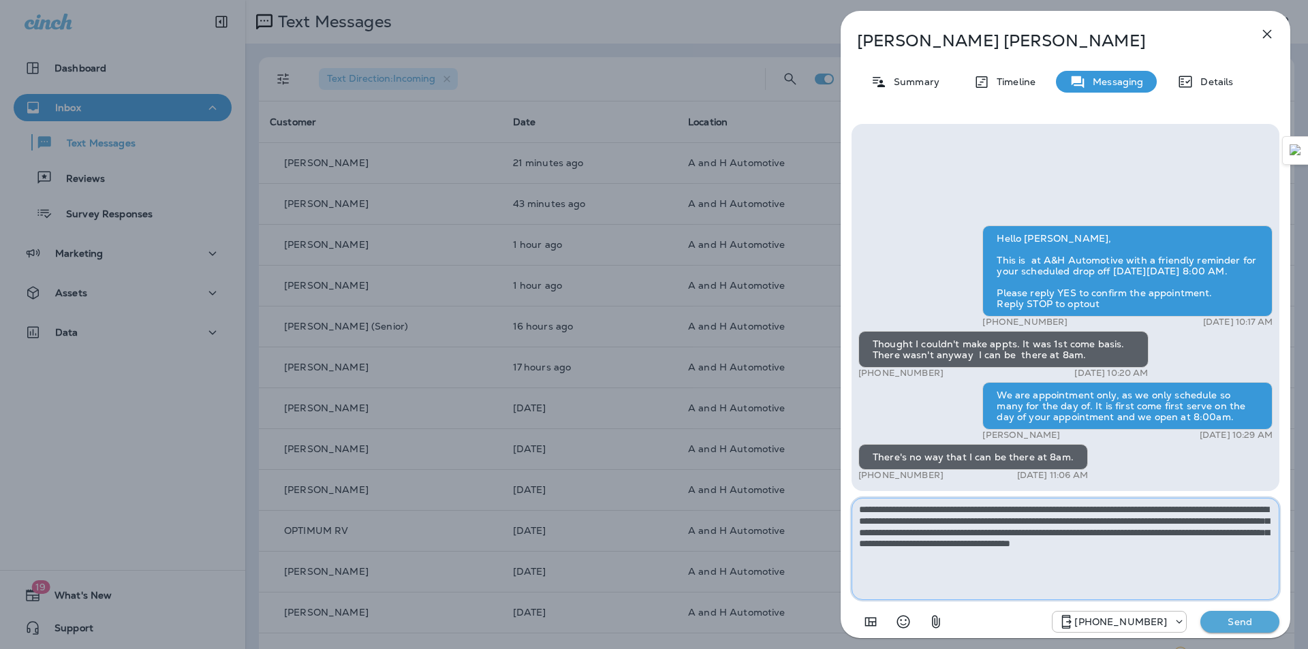
click at [1048, 534] on textarea "**********" at bounding box center [1065, 549] width 428 height 102
click at [1067, 574] on textarea "**********" at bounding box center [1065, 549] width 428 height 102
click at [1263, 533] on textarea "**********" at bounding box center [1065, 549] width 428 height 102
click at [893, 546] on textarea "**********" at bounding box center [1065, 549] width 428 height 102
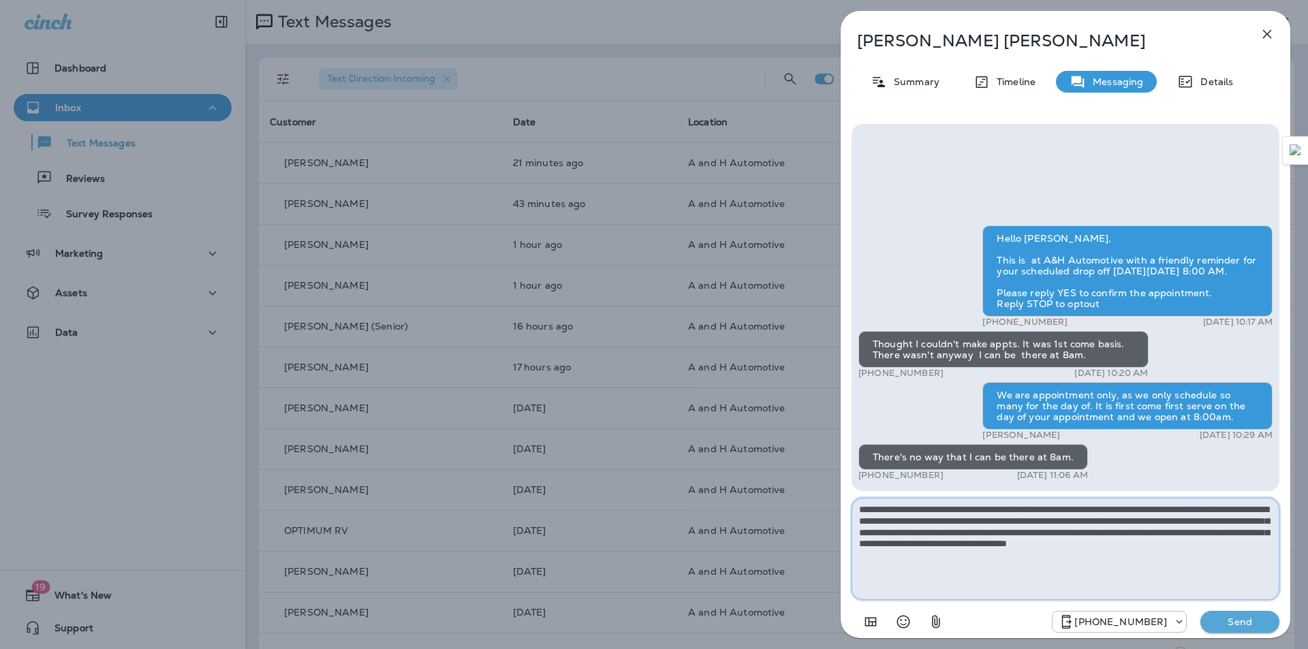
click at [966, 539] on textarea "**********" at bounding box center [1065, 549] width 428 height 102
click at [1028, 572] on textarea "**********" at bounding box center [1065, 549] width 428 height 102
type textarea "**********"
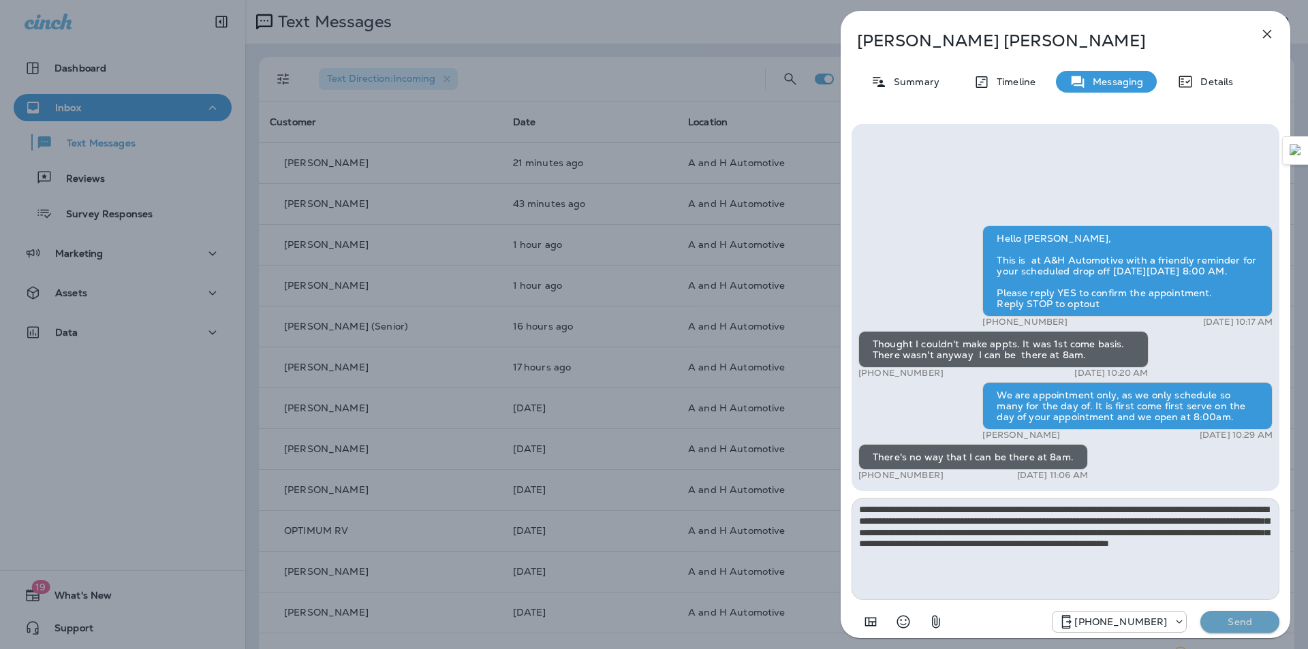
click at [1244, 614] on button "Send" at bounding box center [1239, 622] width 79 height 22
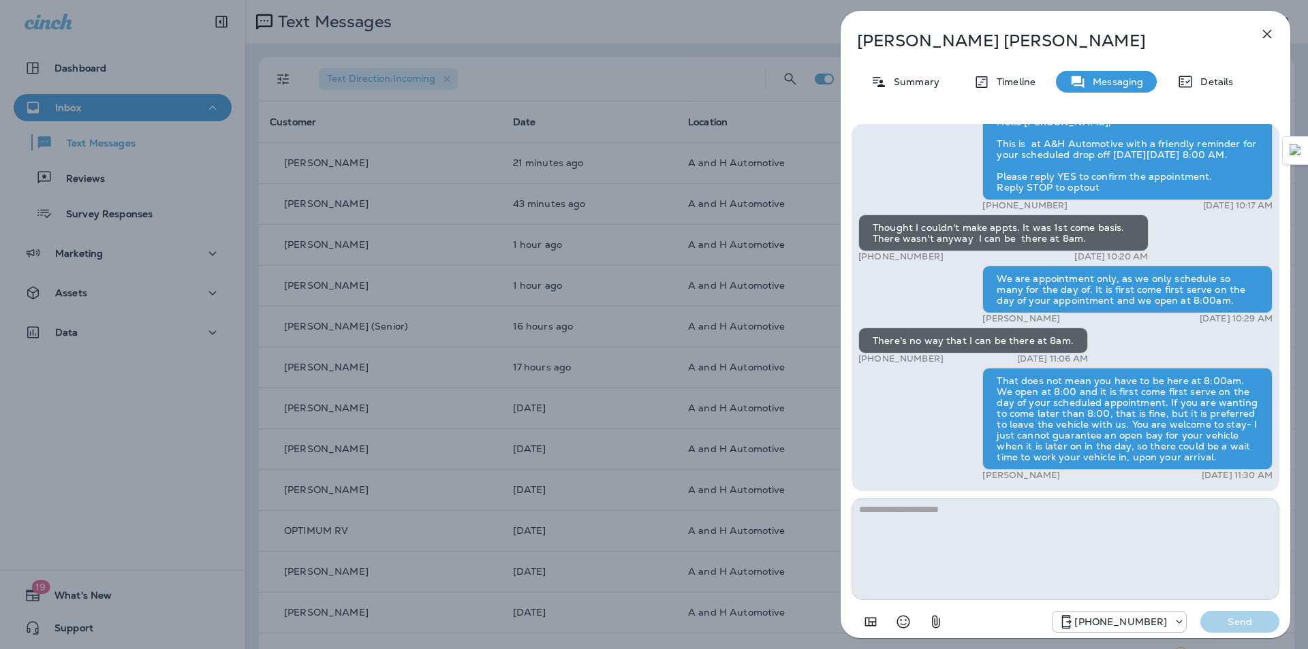
click at [1265, 35] on icon "button" at bounding box center [1267, 34] width 9 height 9
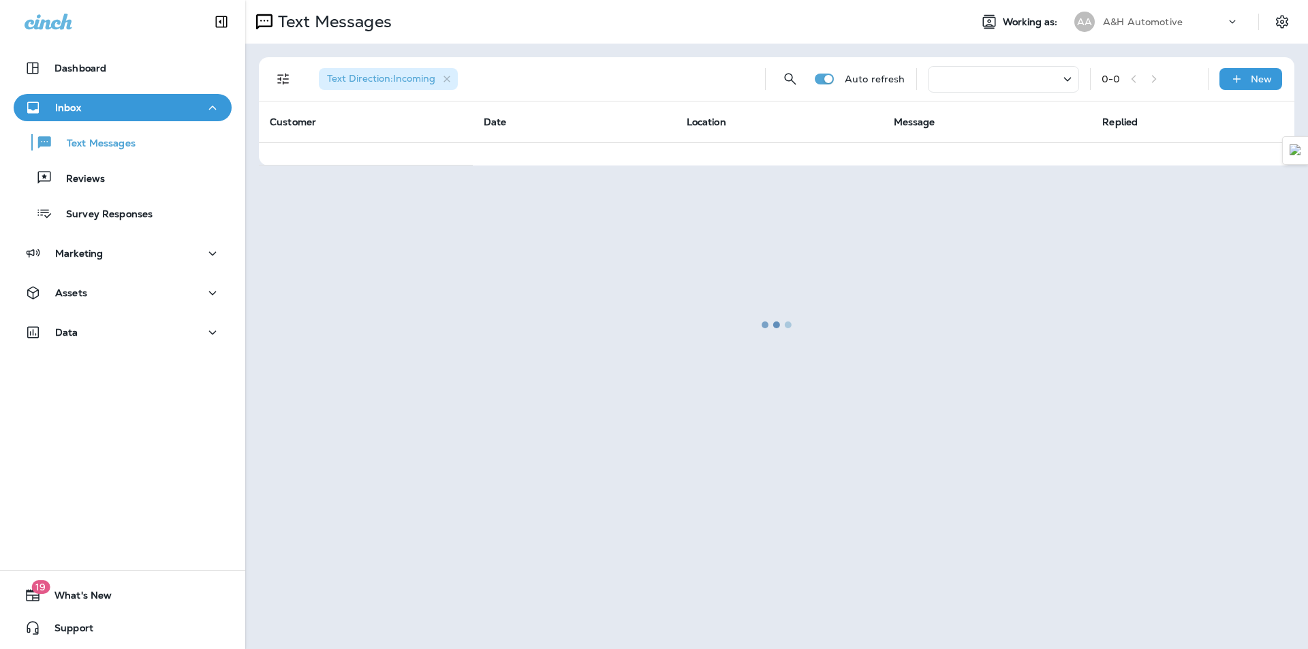
click at [804, 28] on div at bounding box center [777, 324] width 1060 height 646
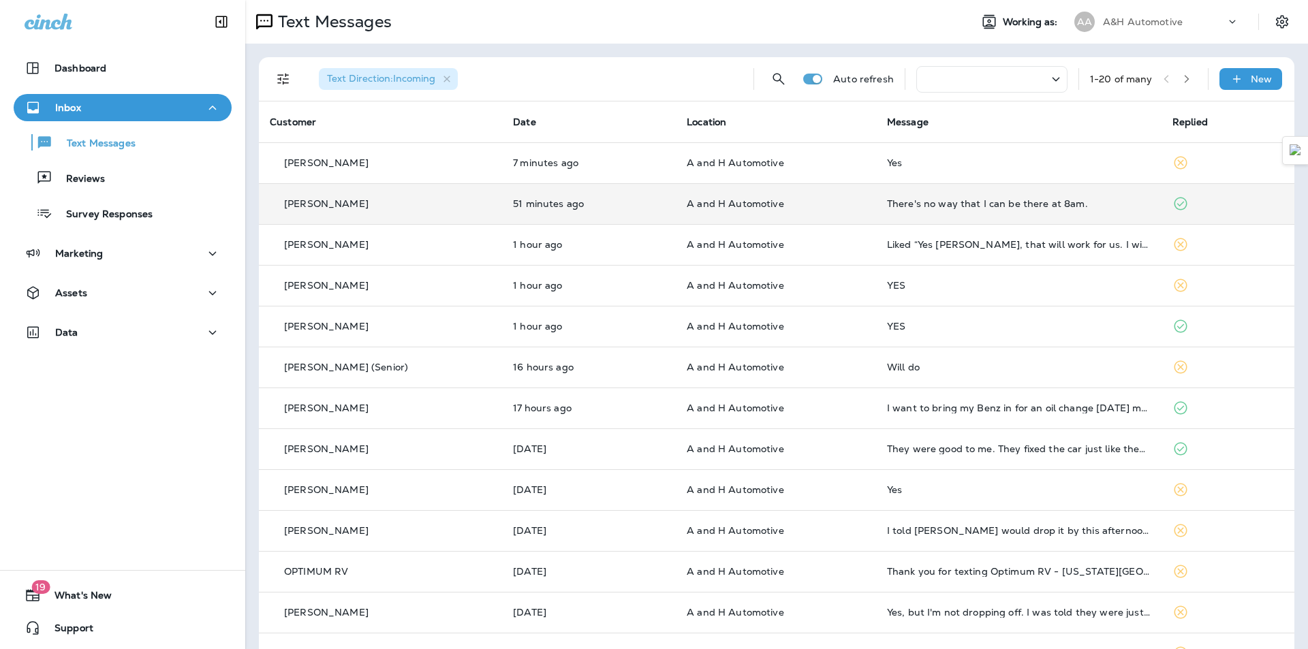
click at [876, 203] on td "There's no way that I can be there at 8am." at bounding box center [1018, 203] width 285 height 41
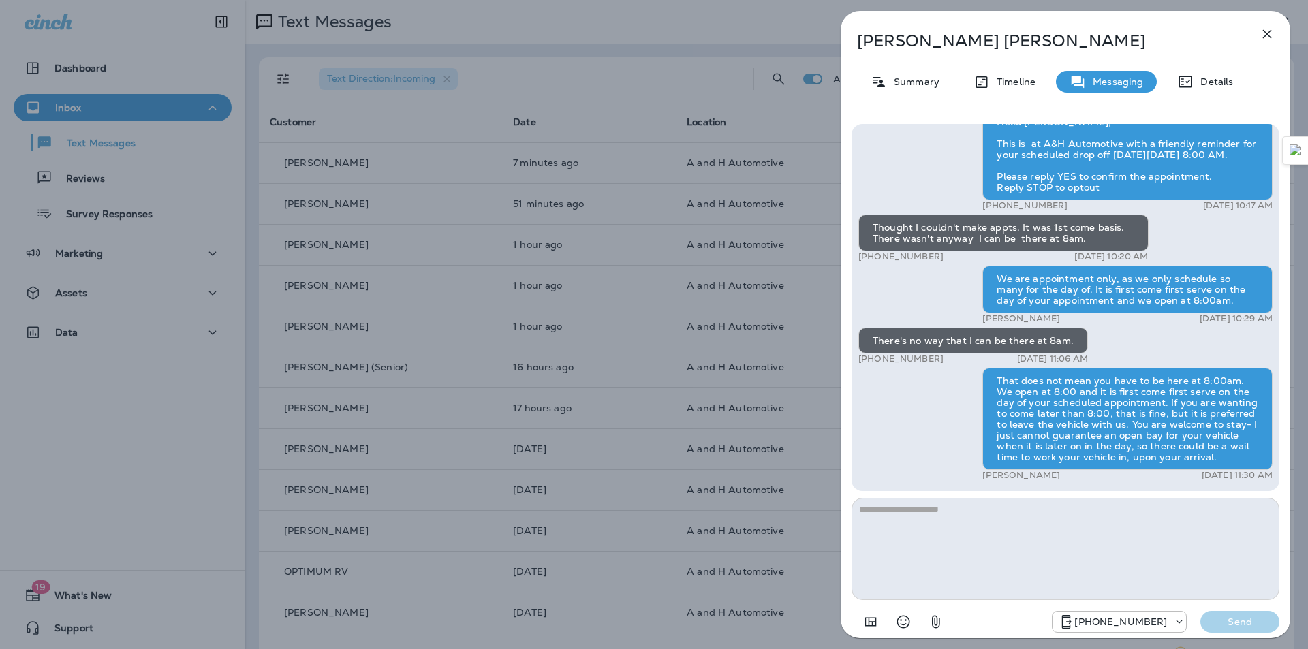
click at [1267, 37] on icon "button" at bounding box center [1267, 34] width 16 height 16
